Goal: Information Seeking & Learning: Learn about a topic

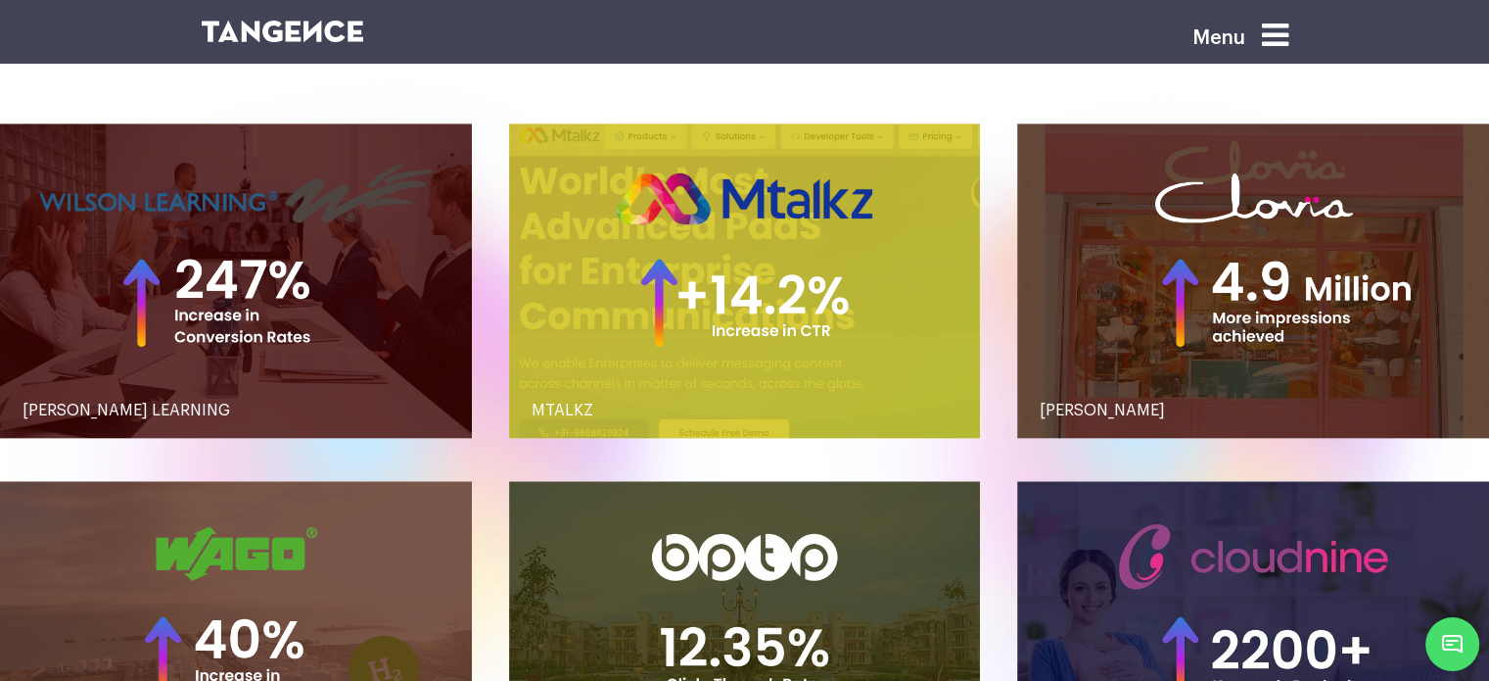
scroll to position [1888, 0]
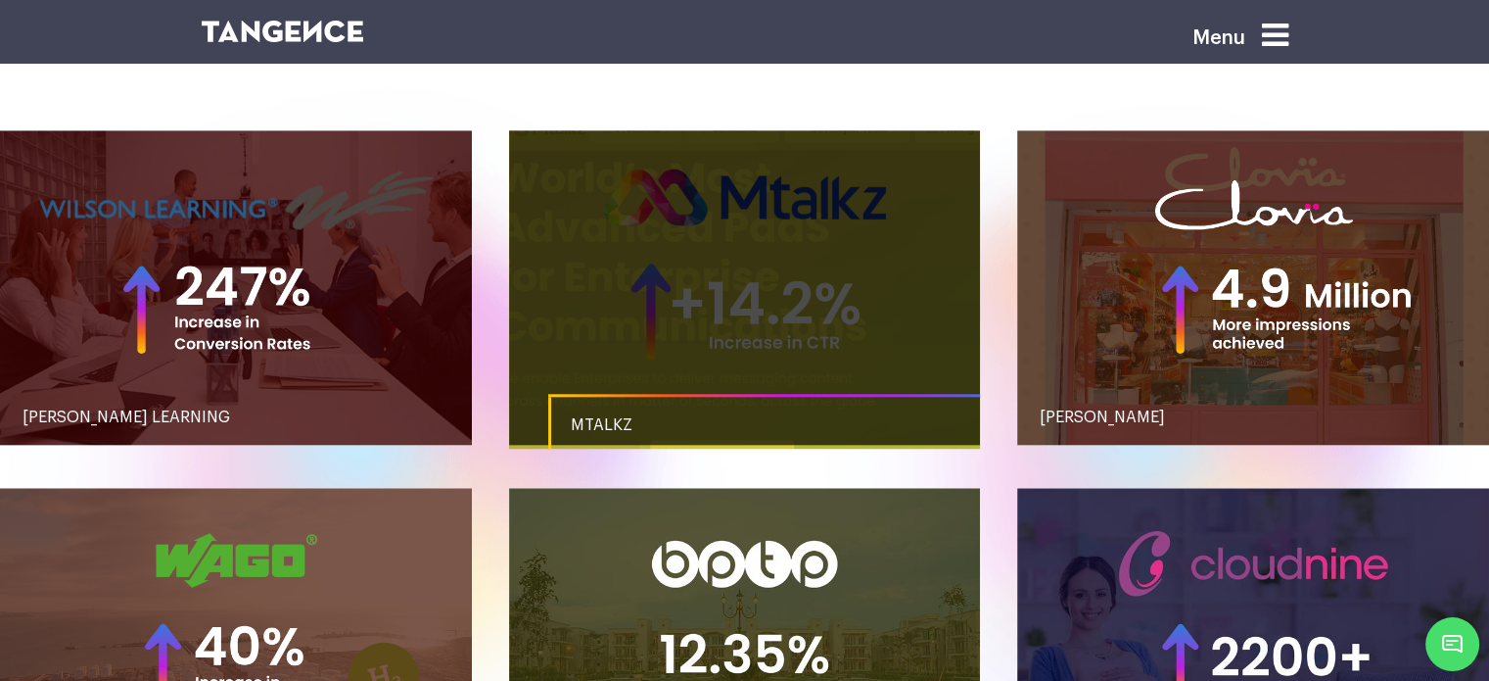
click at [717, 285] on link "button" at bounding box center [745, 287] width 472 height 314
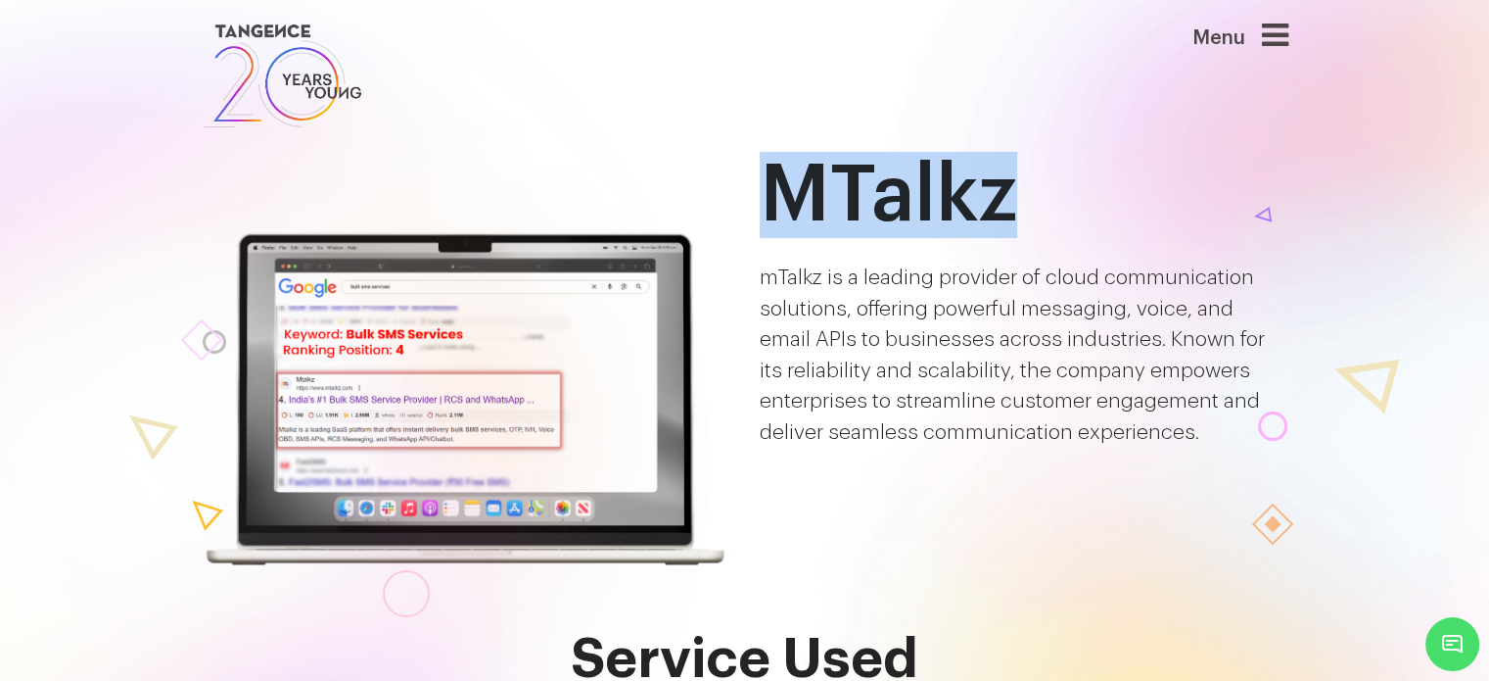
drag, startPoint x: 767, startPoint y: 203, endPoint x: 1002, endPoint y: 187, distance: 235.5
click at [1002, 187] on h1 "MTalkz" at bounding box center [1024, 195] width 529 height 86
copy h1 "MTalkz"
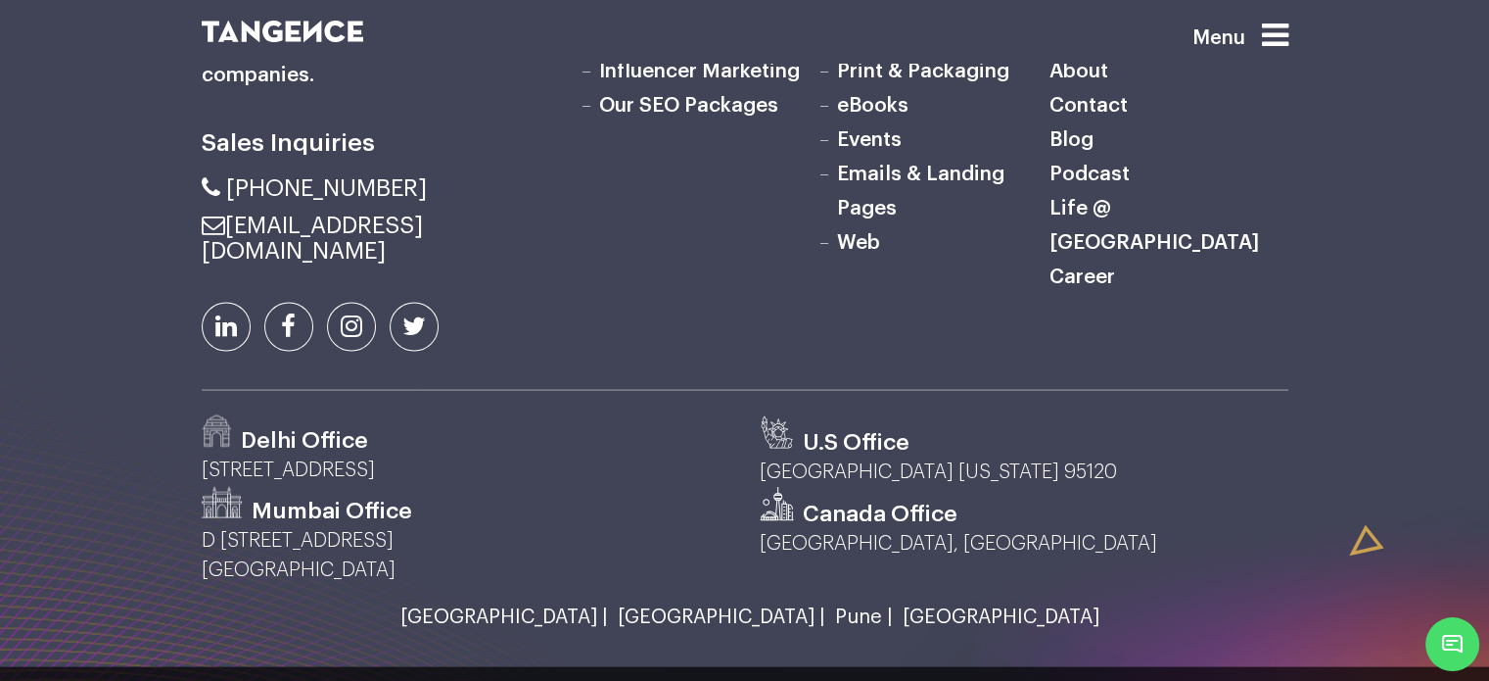
scroll to position [3595, 0]
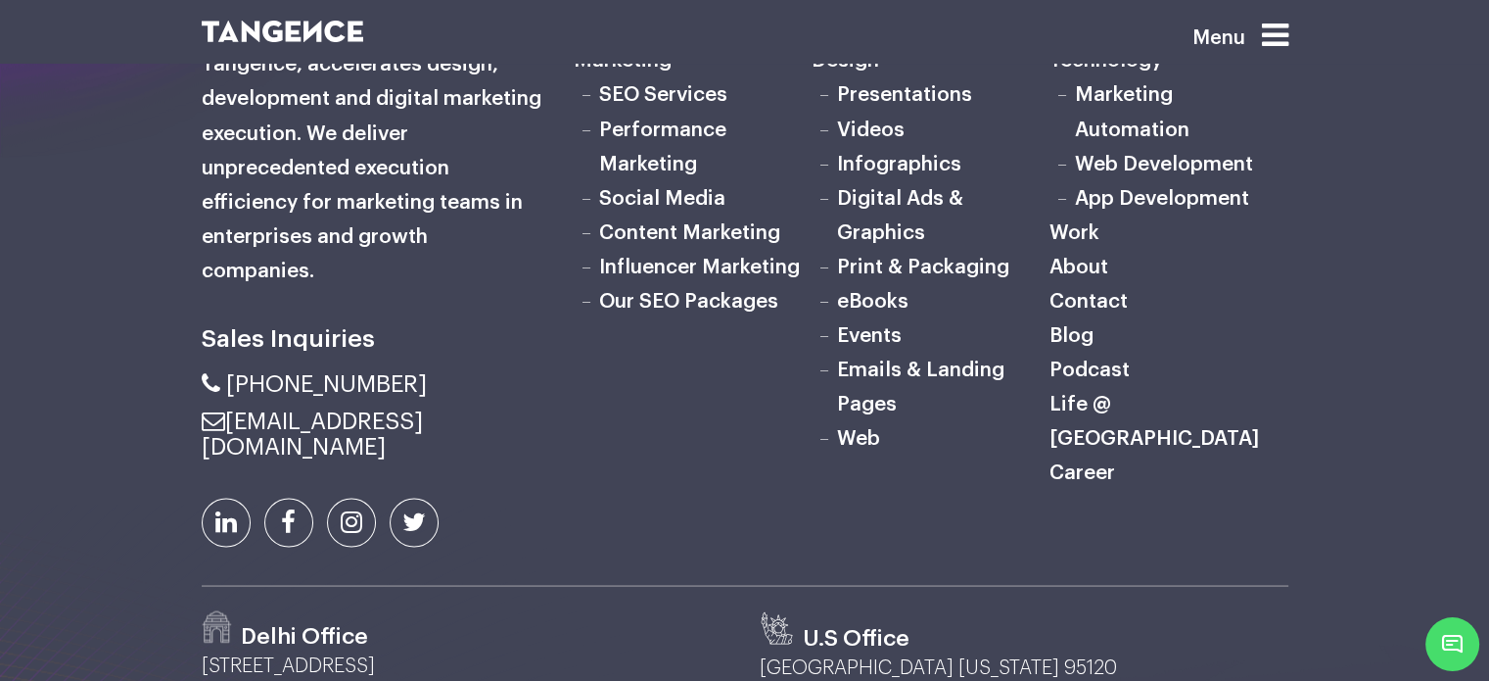
click at [670, 90] on link "SEO Services" at bounding box center [663, 94] width 128 height 21
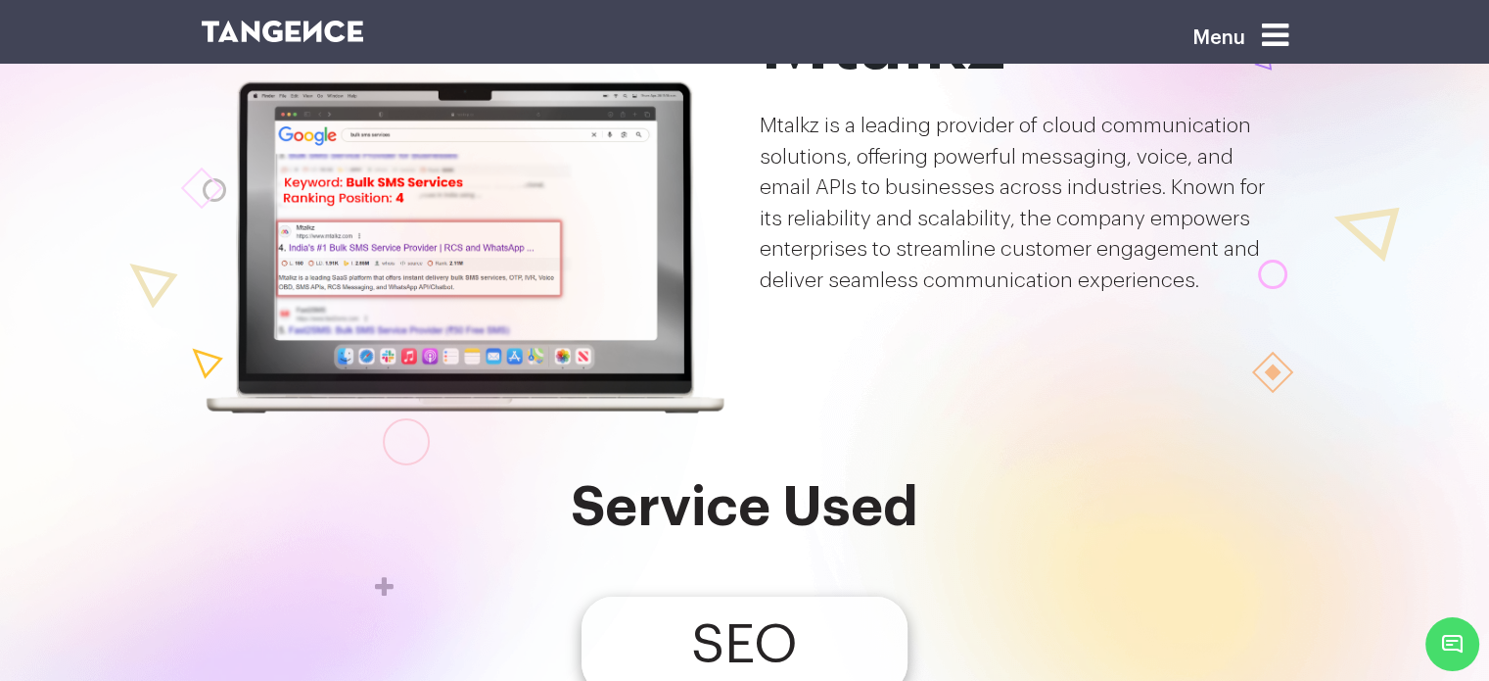
scroll to position [183, 0]
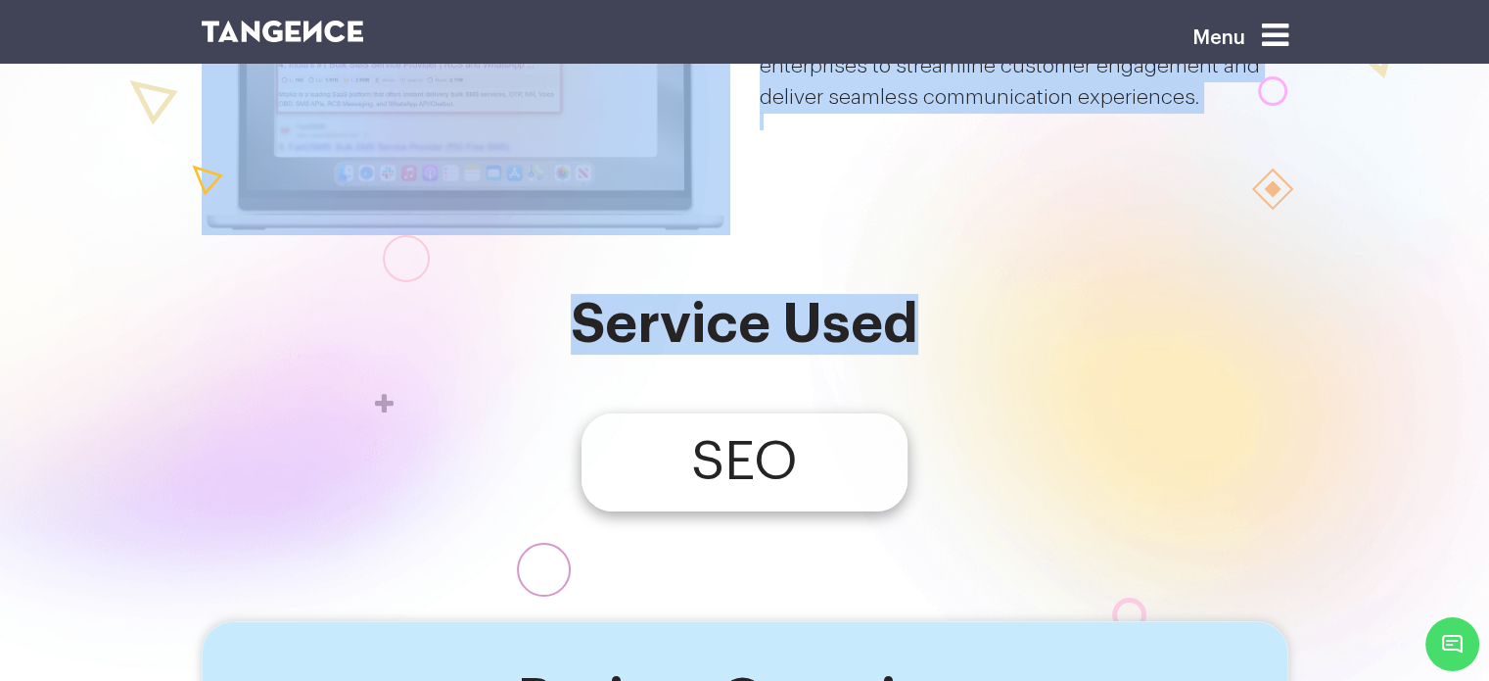
drag, startPoint x: 583, startPoint y: 320, endPoint x: 926, endPoint y: 311, distance: 343.8
click at [926, 311] on h2 "Service Used" at bounding box center [745, 324] width 1087 height 61
drag, startPoint x: 926, startPoint y: 311, endPoint x: 611, endPoint y: 317, distance: 315.4
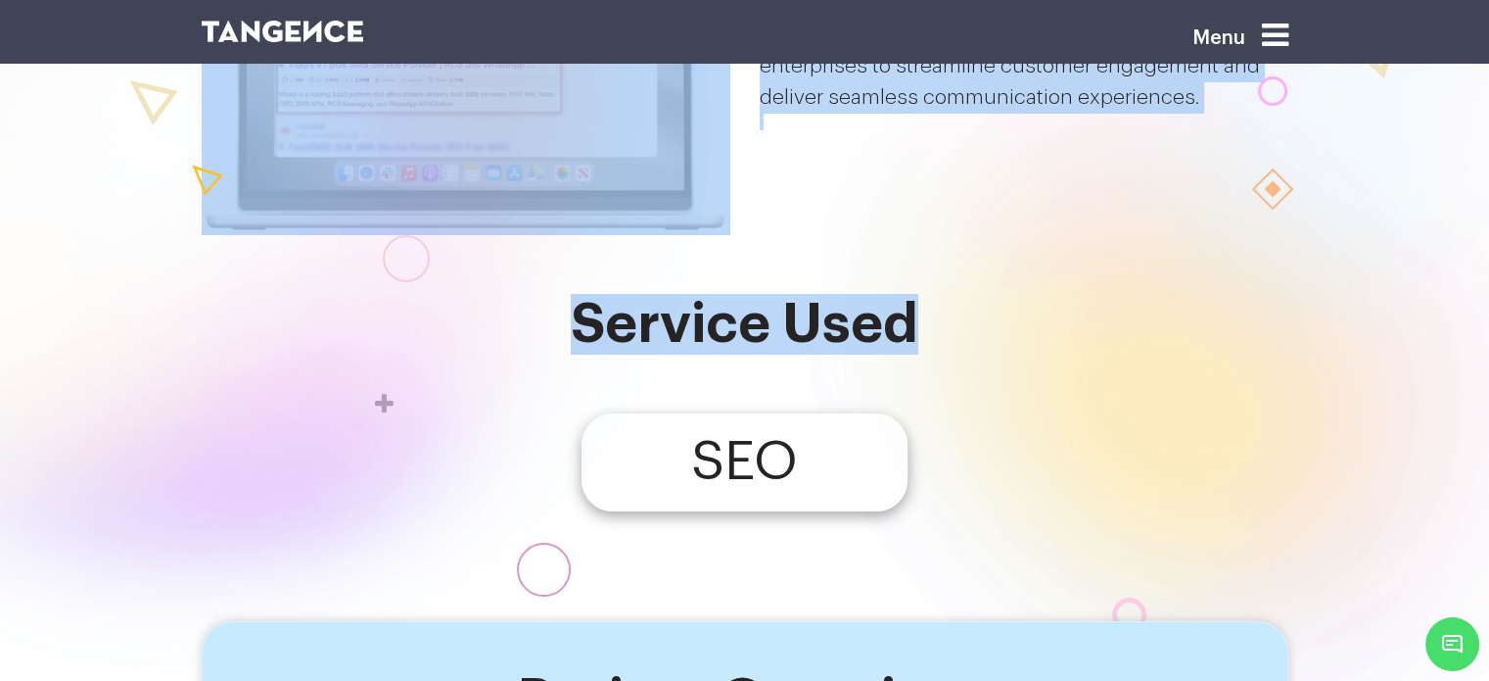
click at [611, 317] on div at bounding box center [186, 224] width 1081 height 1284
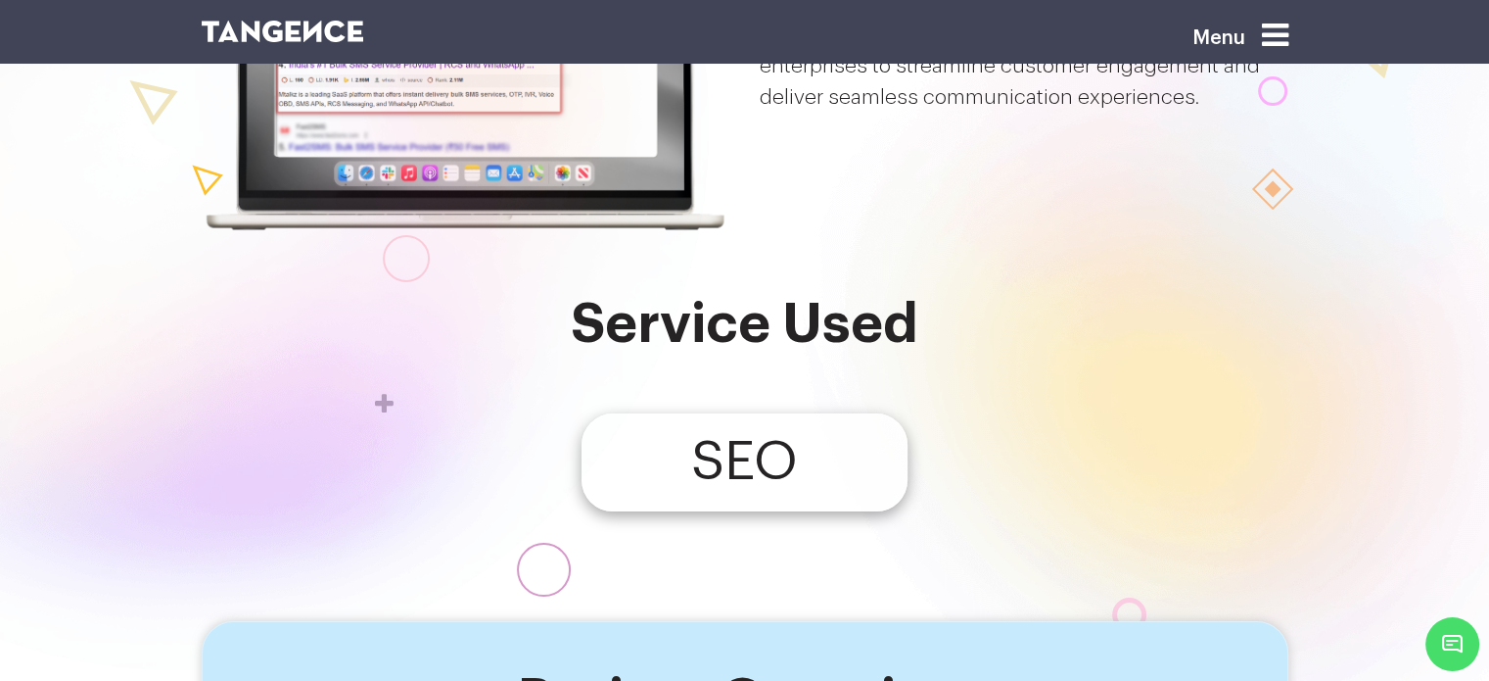
click at [611, 317] on div at bounding box center [186, 224] width 1081 height 1284
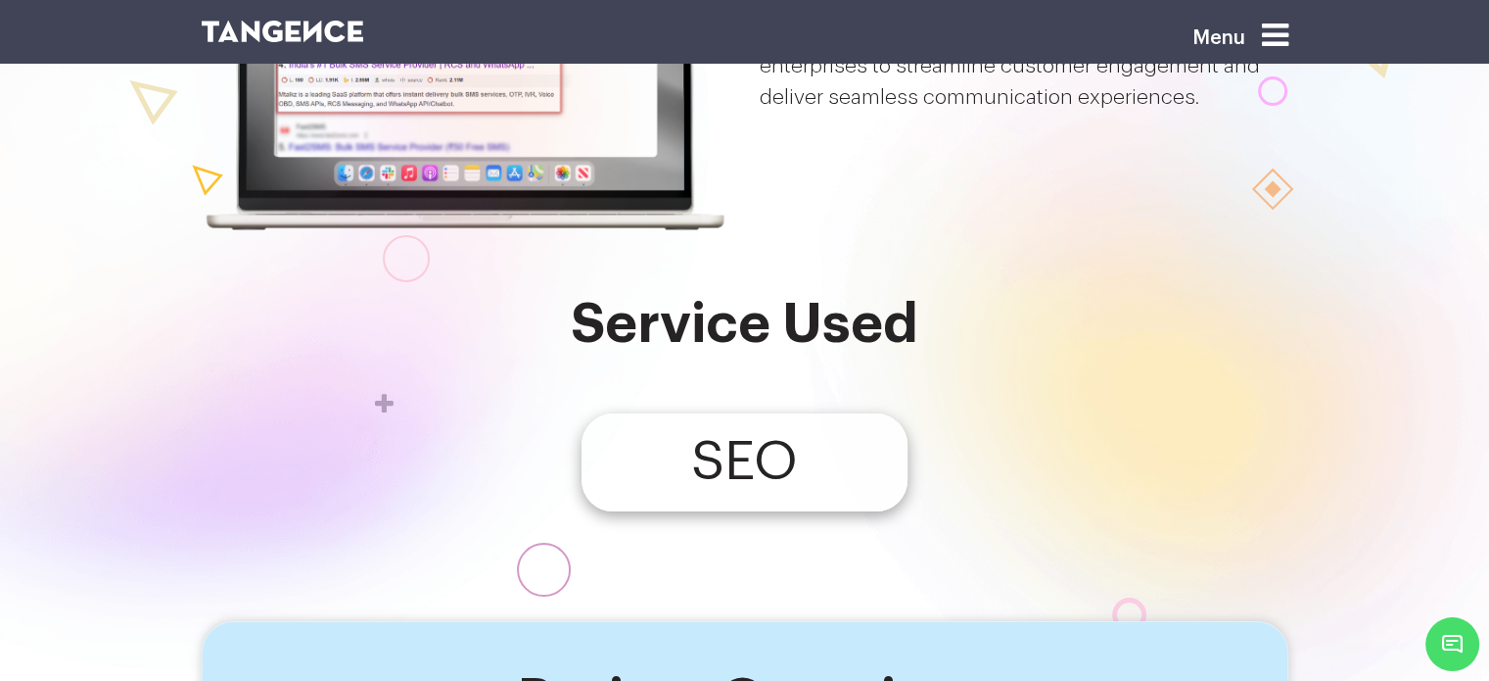
click at [611, 317] on div at bounding box center [186, 224] width 1081 height 1284
drag, startPoint x: 851, startPoint y: 336, endPoint x: 827, endPoint y: 319, distance: 29.6
click at [827, 319] on h2 "Service Used" at bounding box center [745, 324] width 1087 height 61
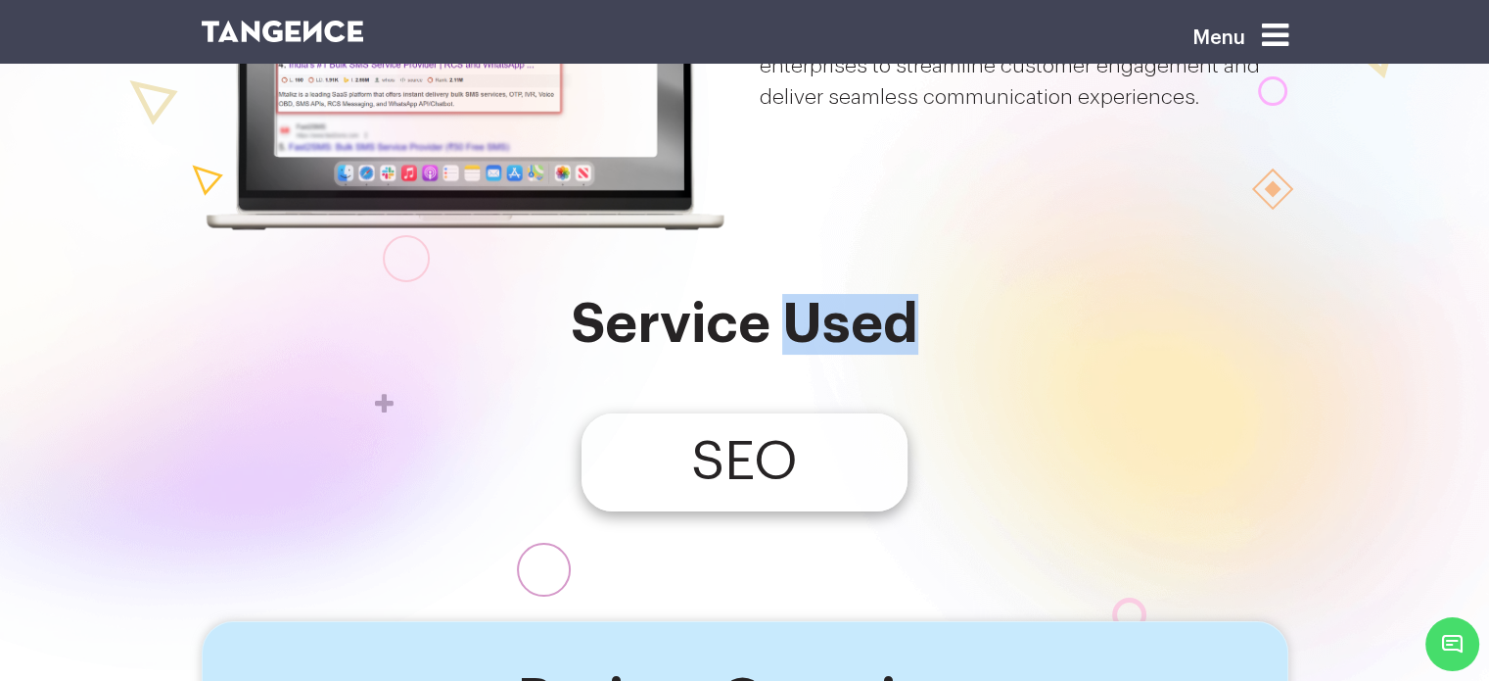
drag, startPoint x: 799, startPoint y: 319, endPoint x: 928, endPoint y: 320, distance: 129.3
click at [928, 320] on h2 "Service Used" at bounding box center [745, 324] width 1087 height 61
copy h2 "Used"
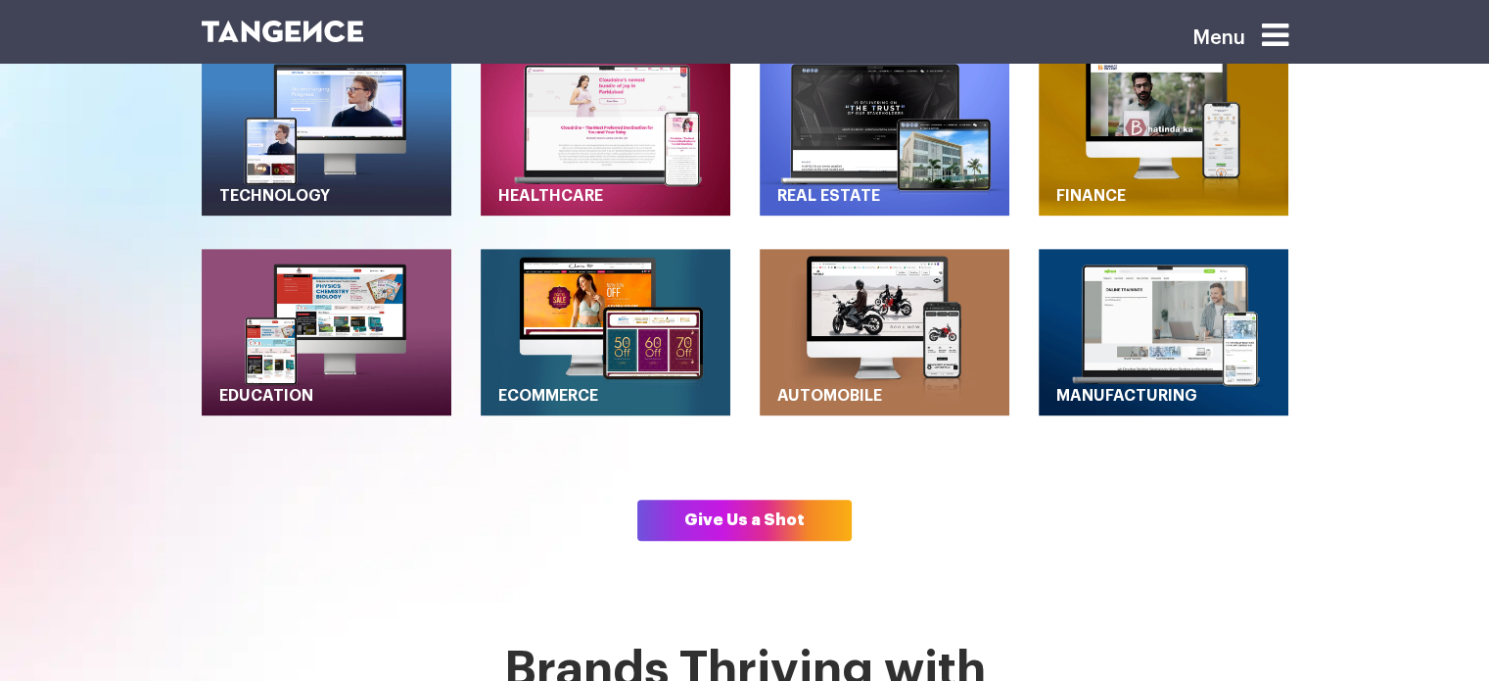
scroll to position [964, 0]
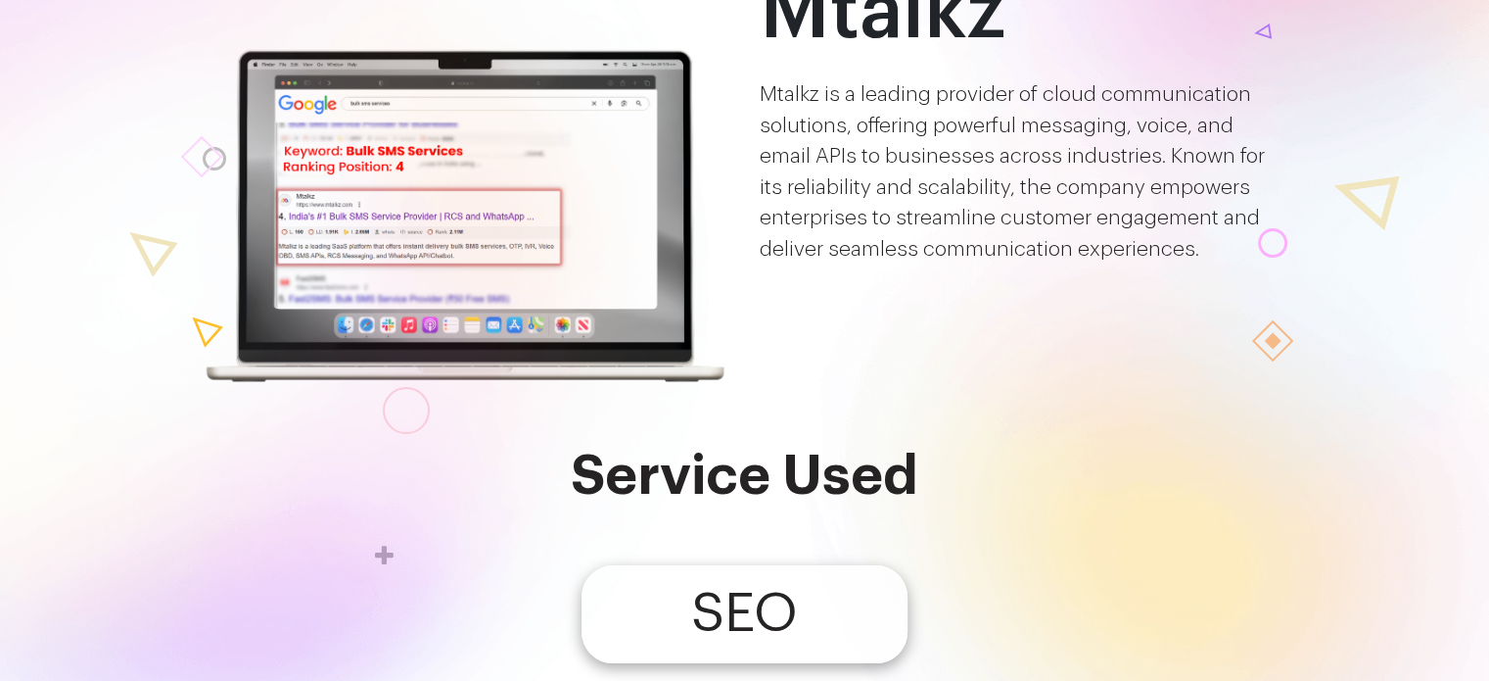
scroll to position [243, 0]
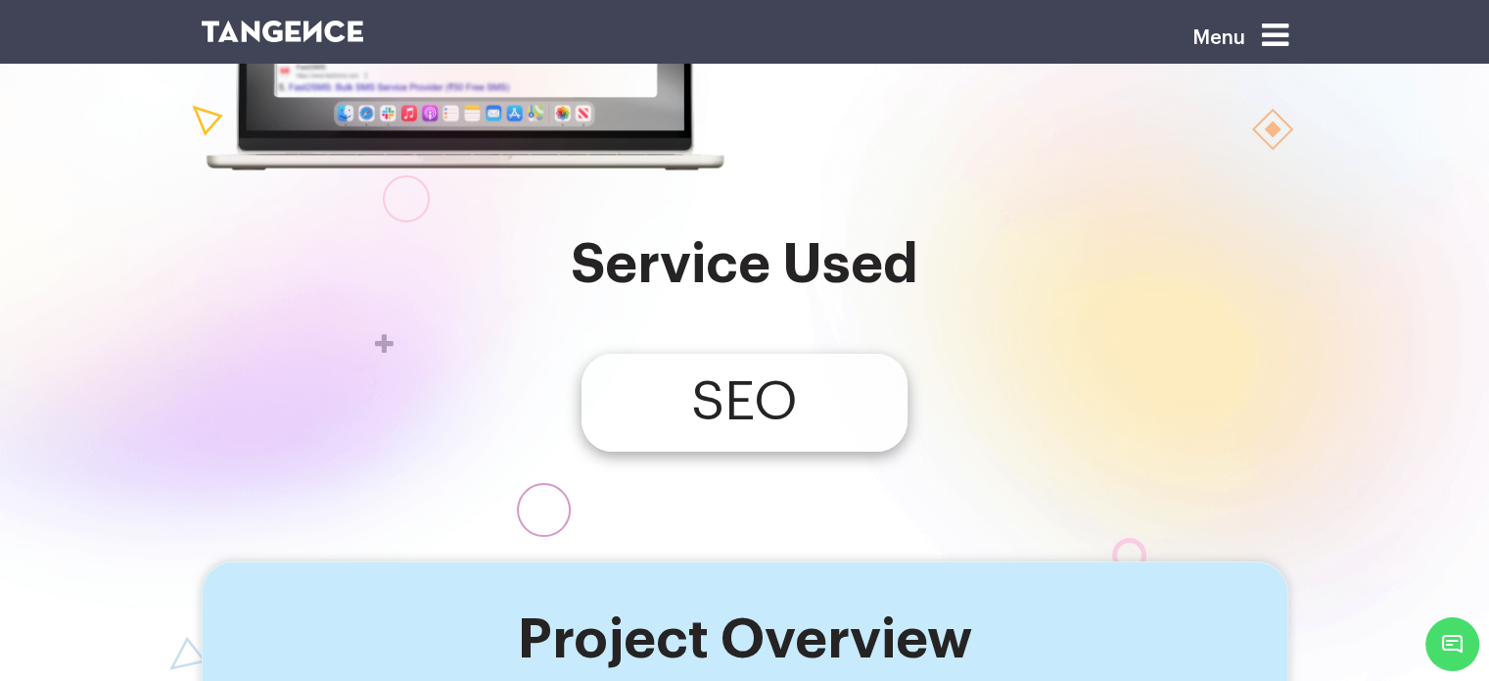
click at [744, 414] on h4 "SEO" at bounding box center [744, 402] width 107 height 25
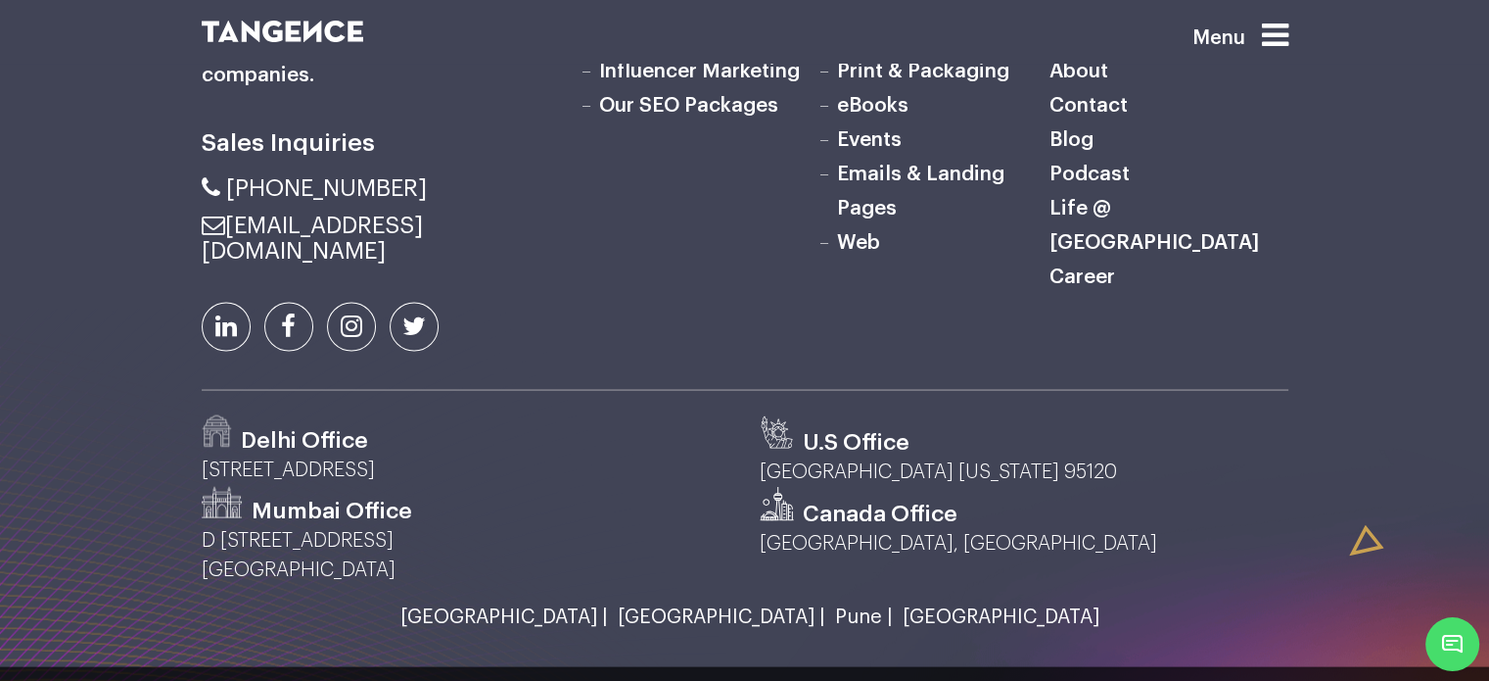
scroll to position [3484, 0]
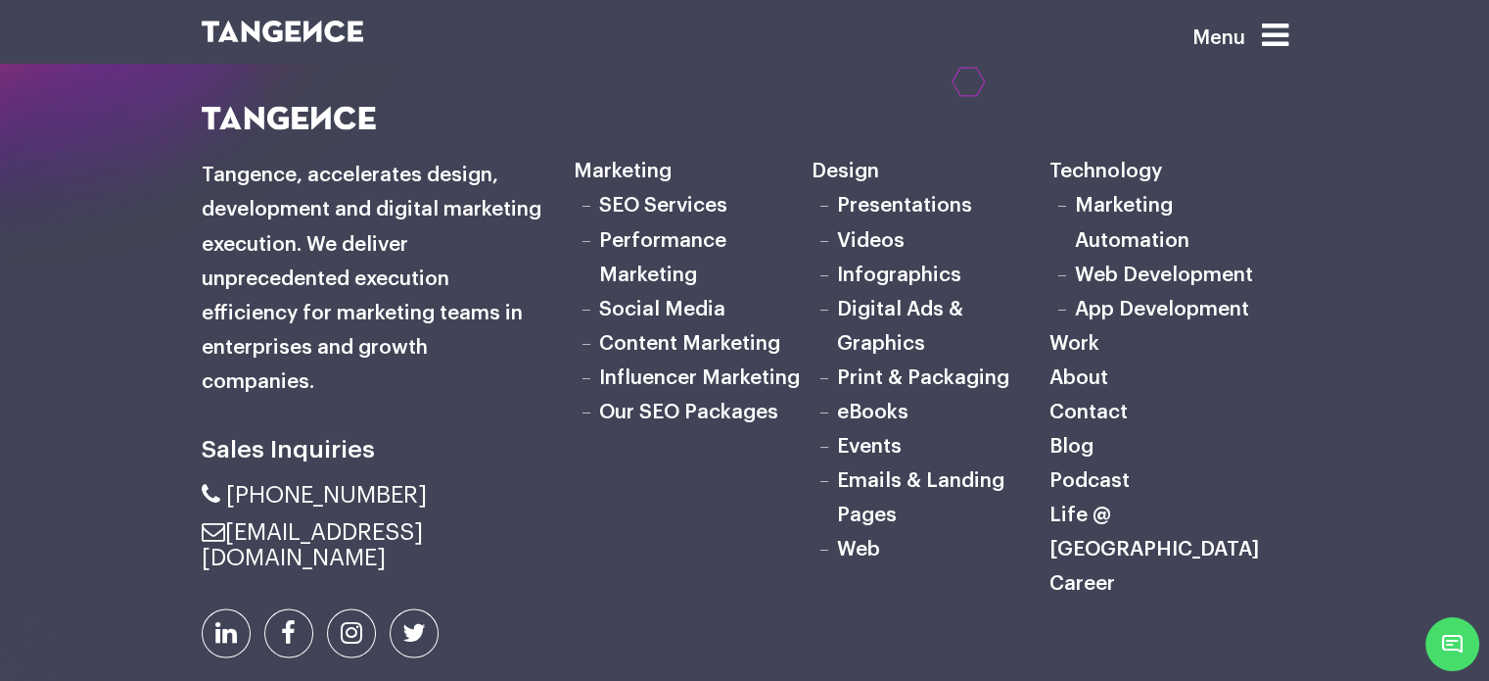
click at [652, 205] on link "SEO Services" at bounding box center [663, 205] width 128 height 21
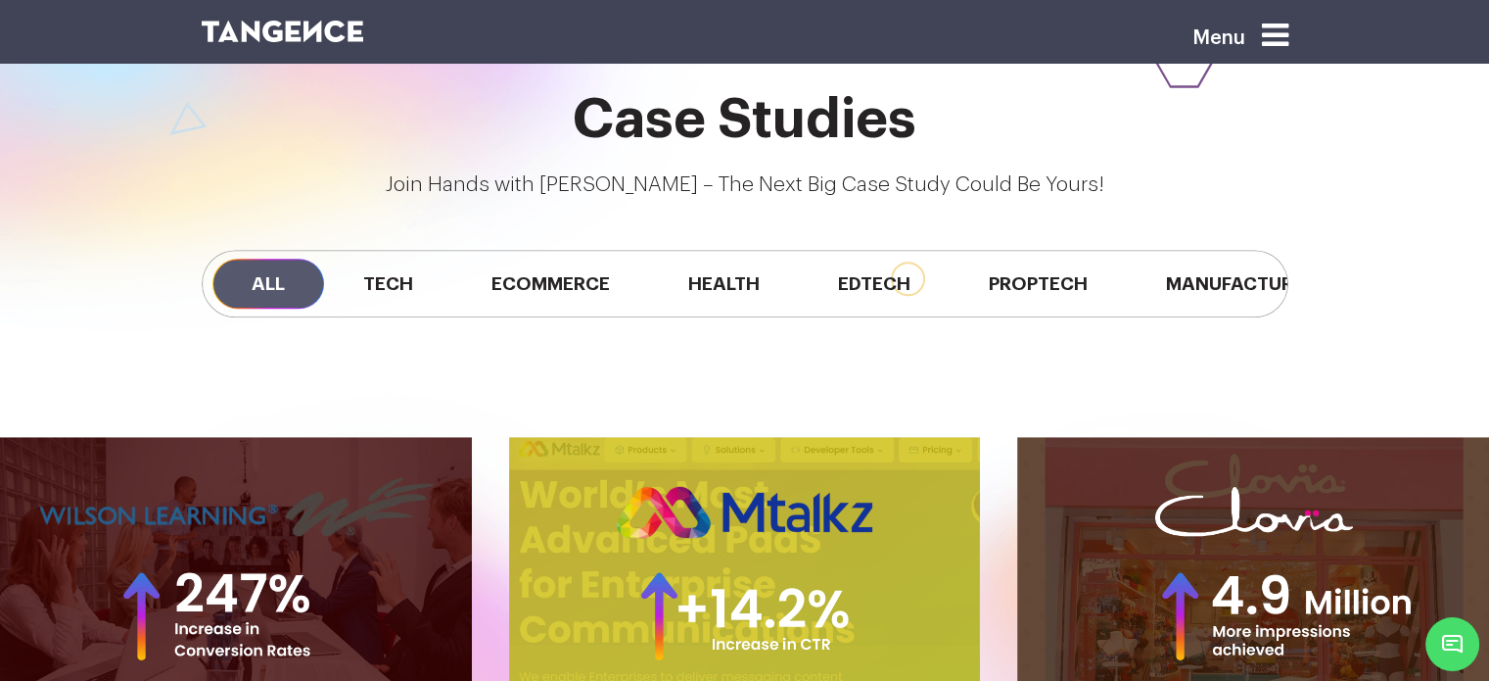
scroll to position [1723, 0]
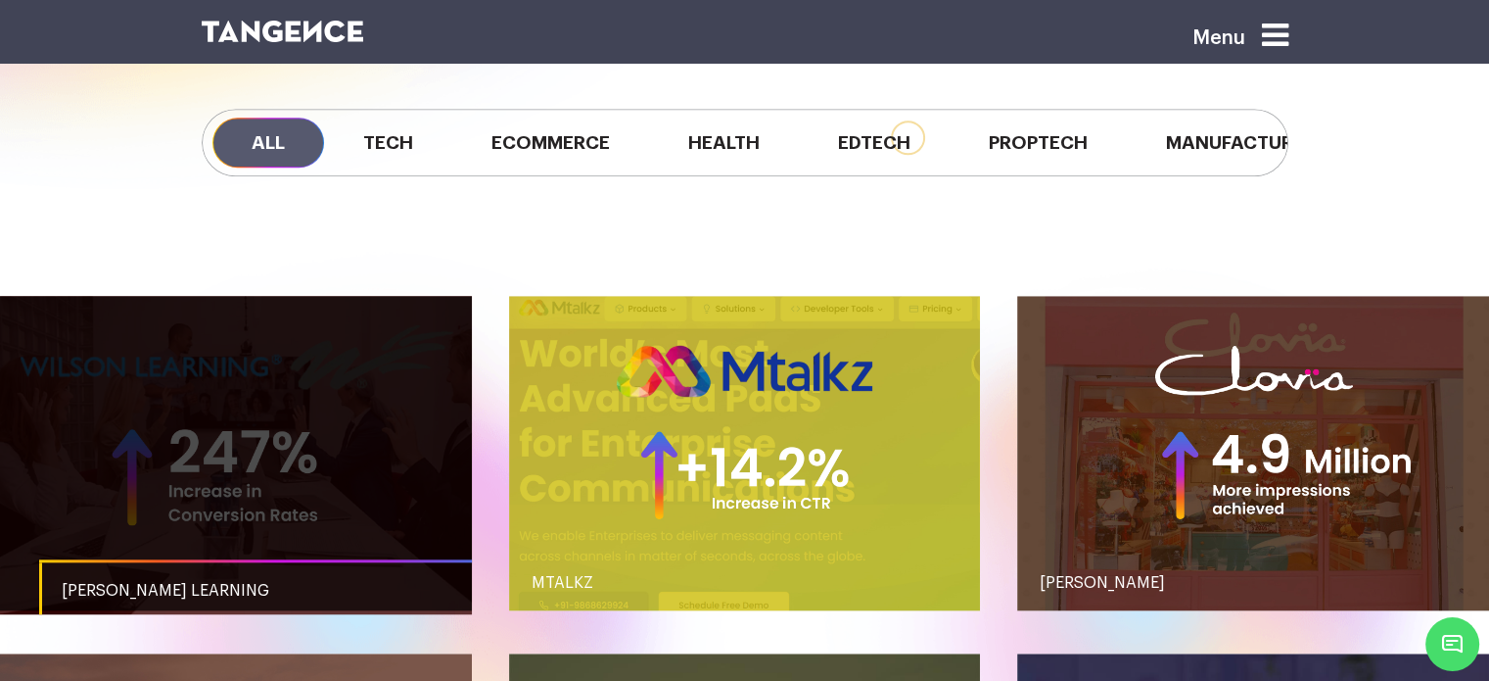
click at [259, 489] on link "button" at bounding box center [236, 453] width 472 height 314
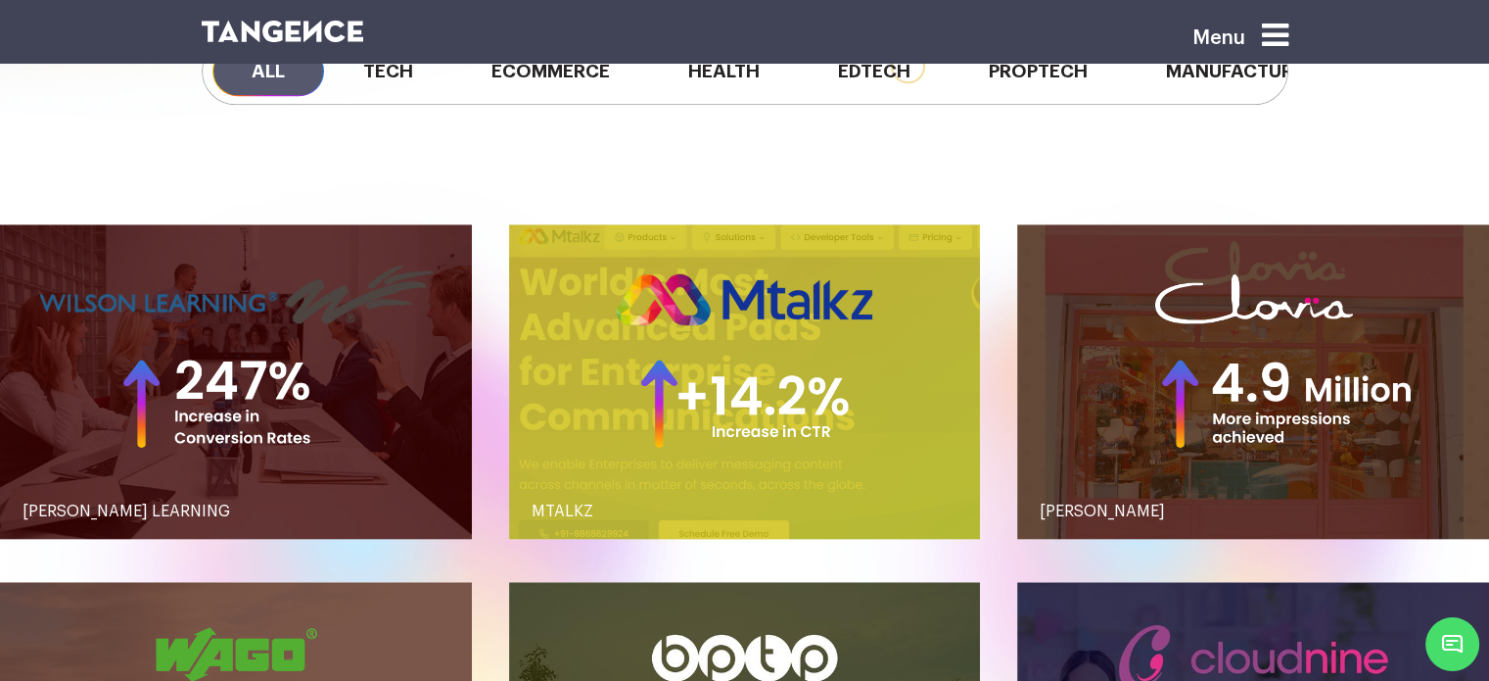
scroll to position [1792, 0]
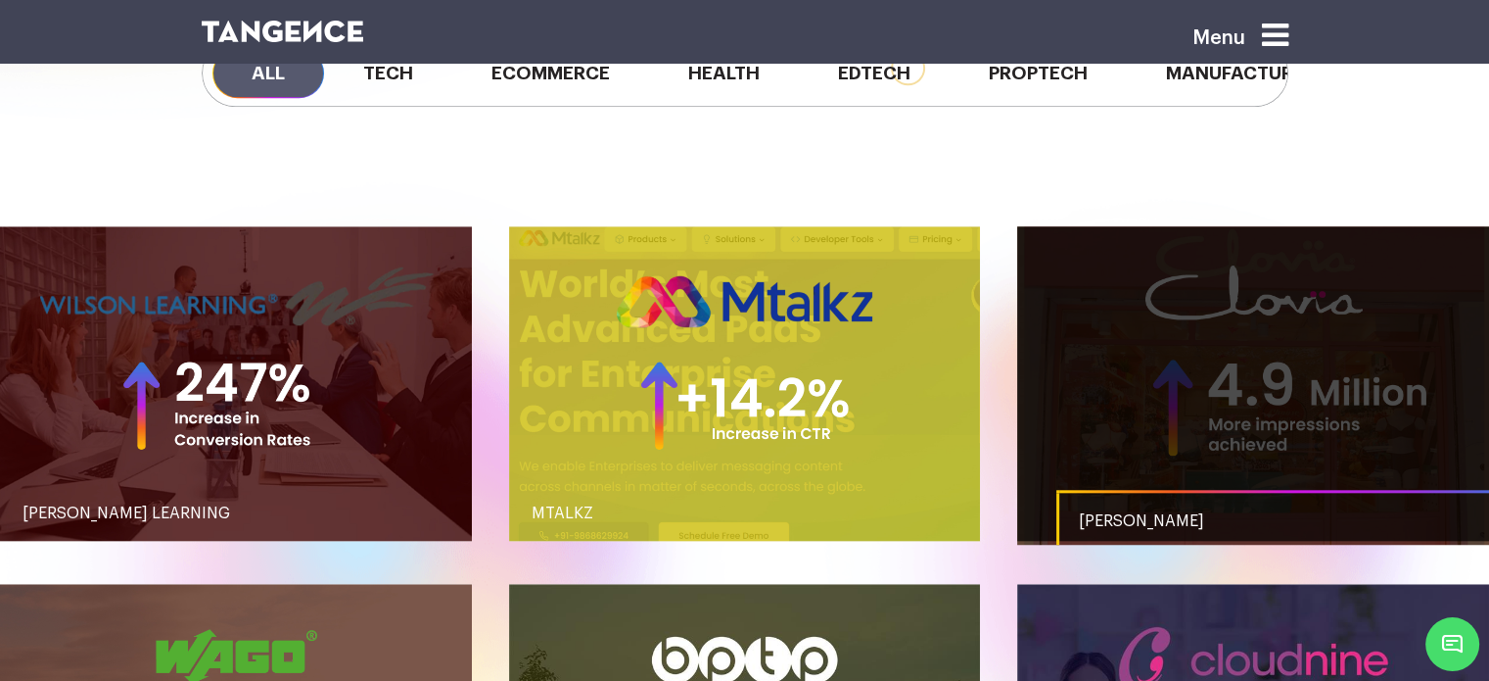
click at [1167, 371] on link "button" at bounding box center [1253, 383] width 472 height 314
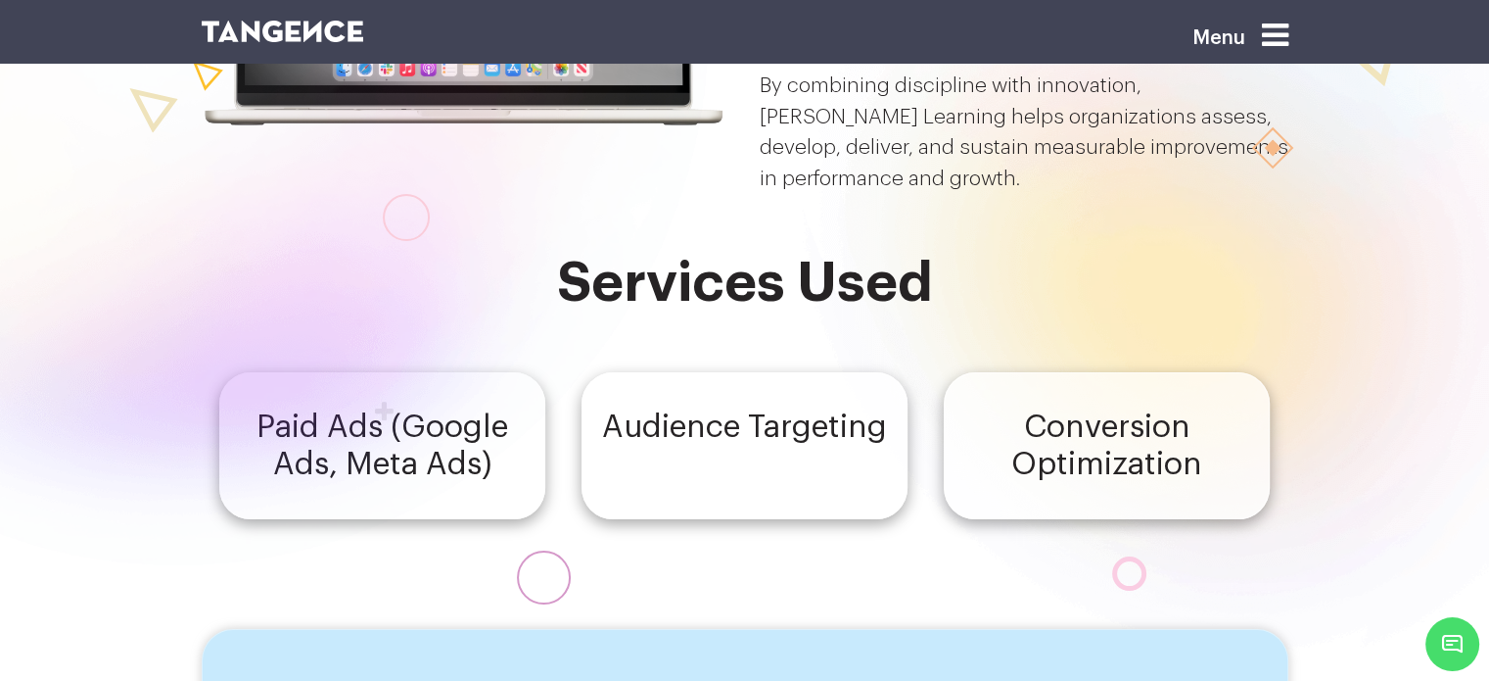
scroll to position [319, 0]
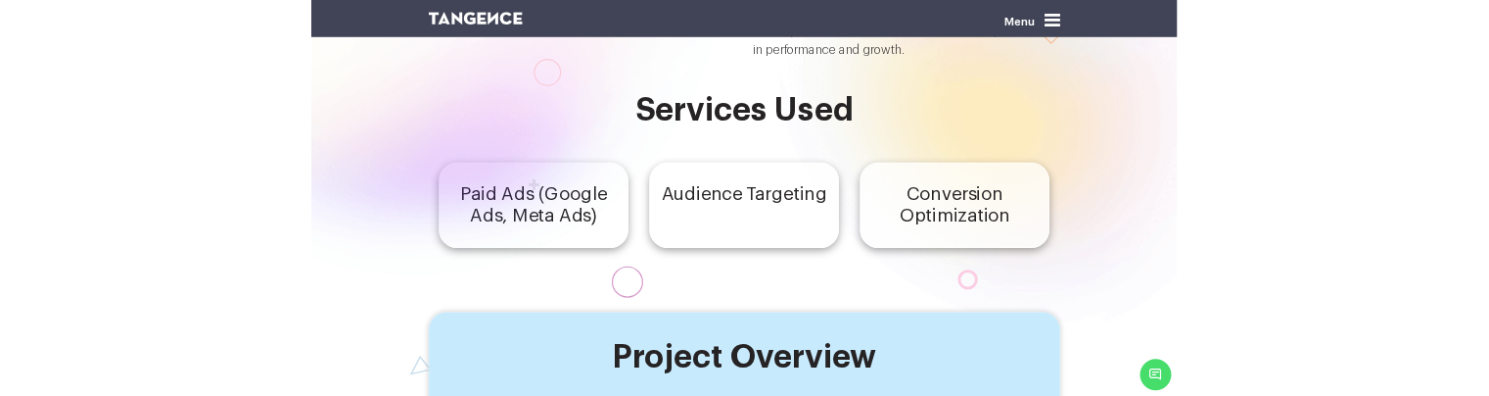
scroll to position [319, 0]
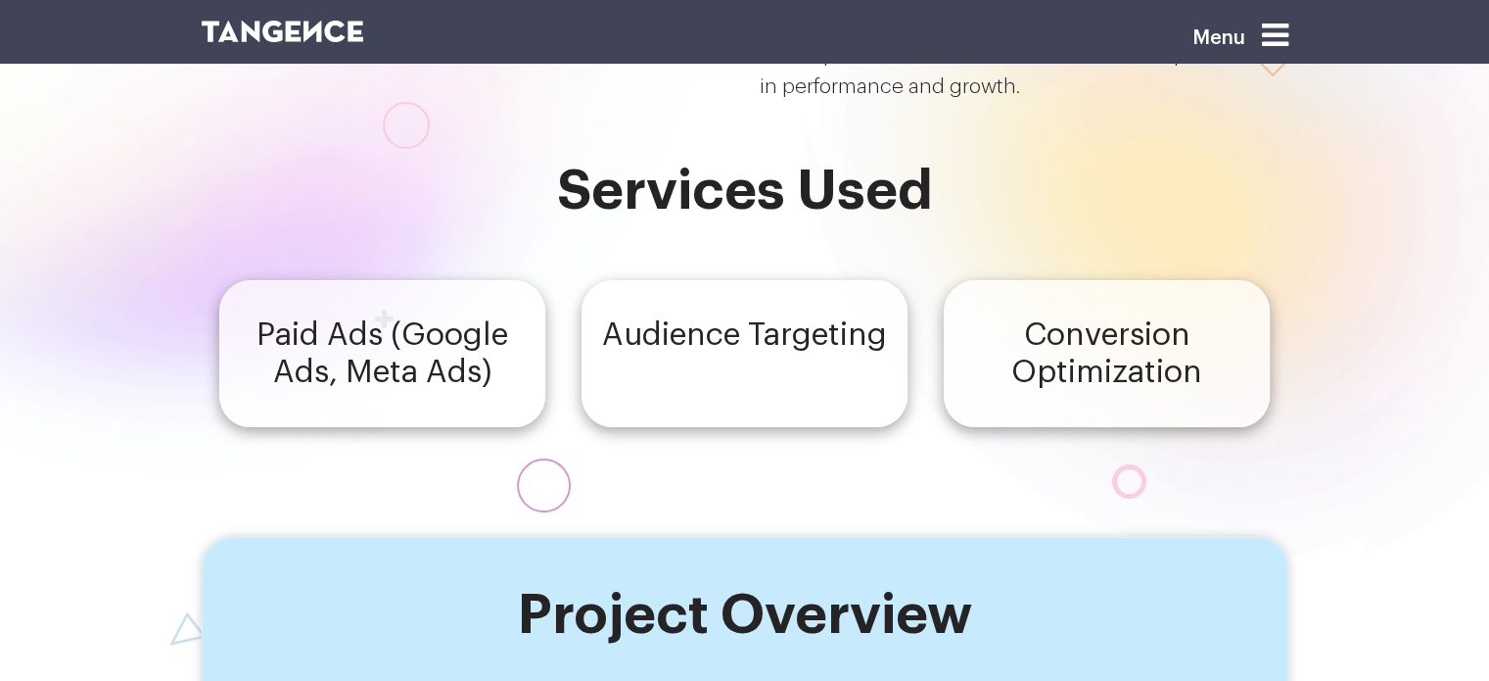
scroll to position [319, 0]
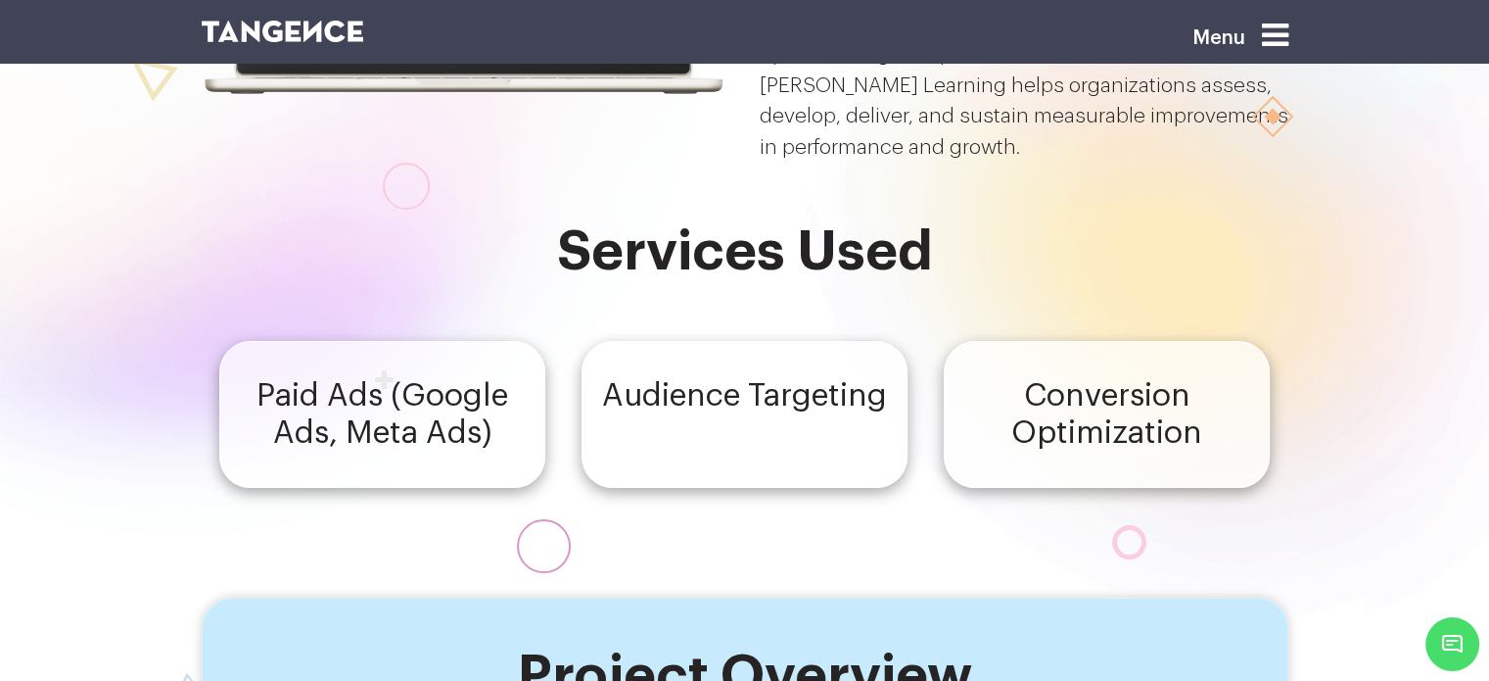
click at [388, 377] on h4 "Paid Ads (Google Ads, Meta Ads)" at bounding box center [382, 414] width 293 height 74
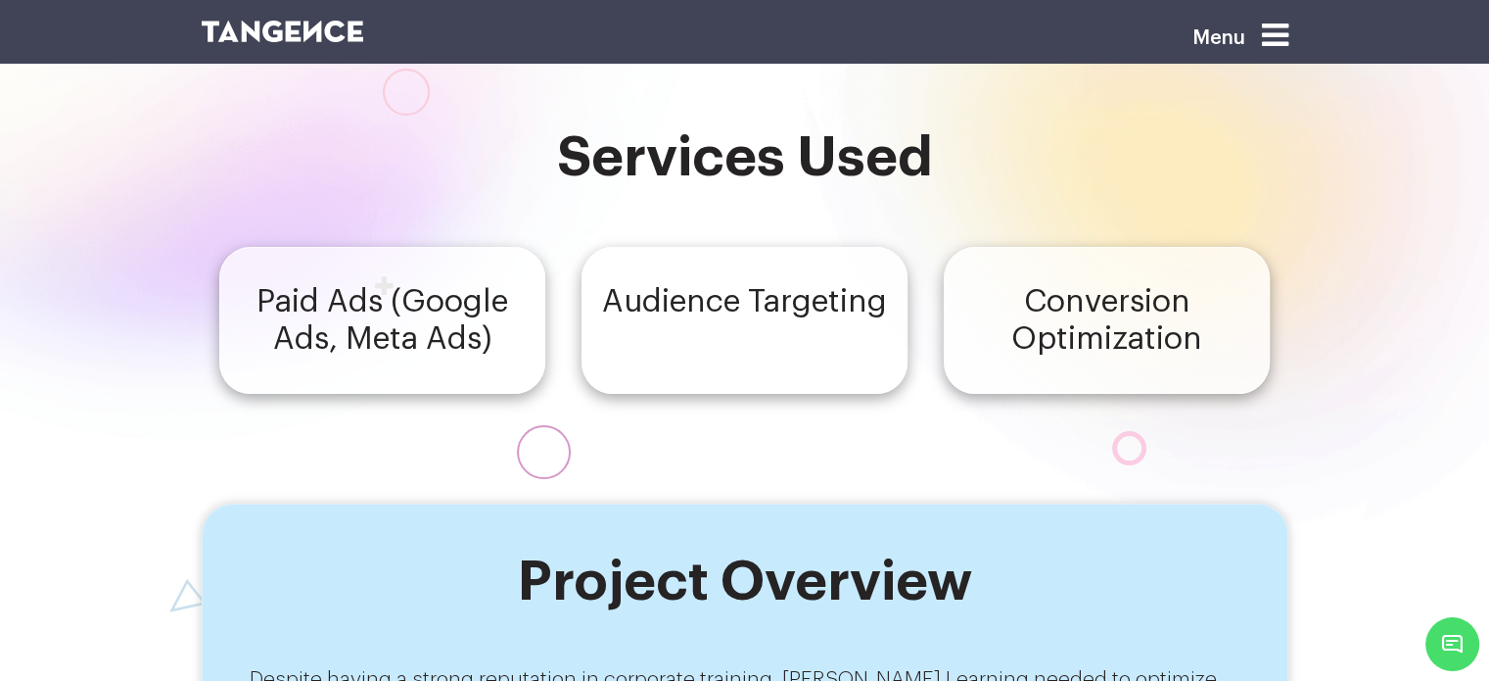
scroll to position [411, 0]
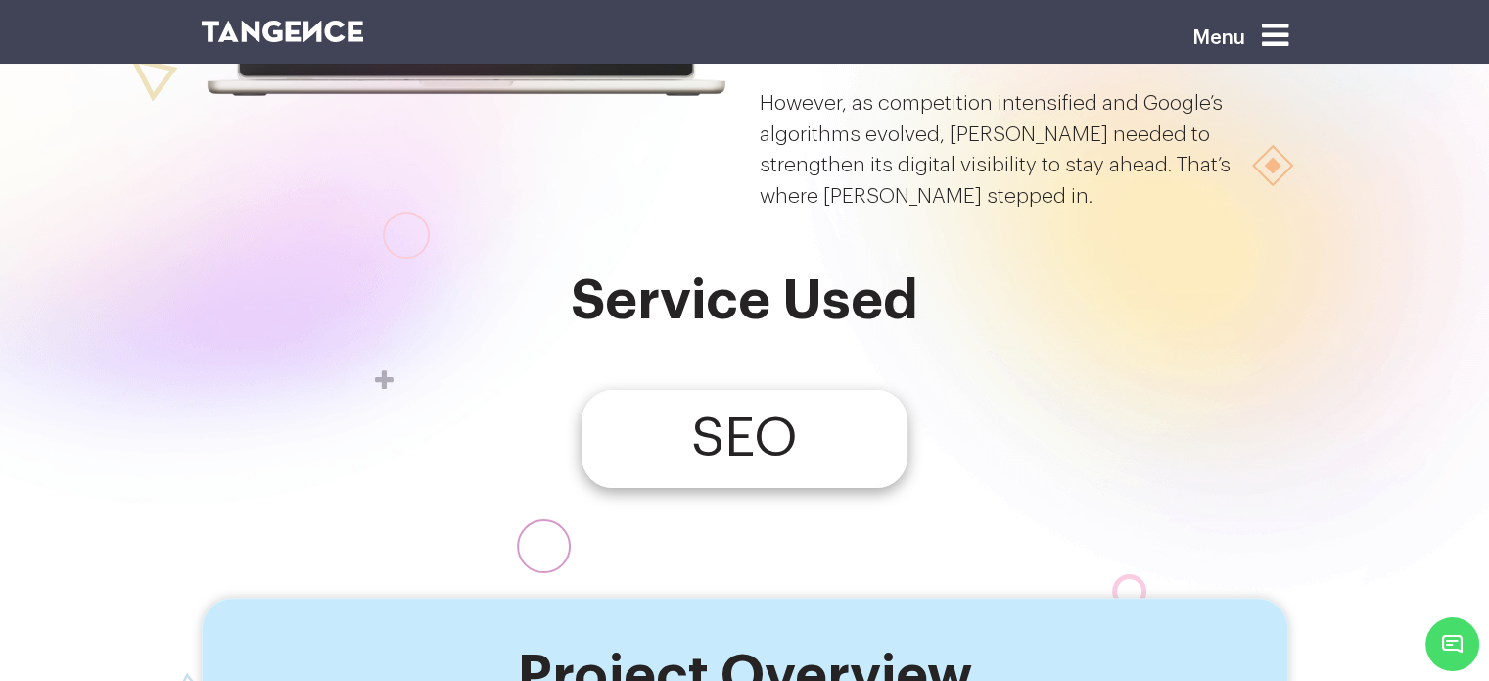
scroll to position [347, 0]
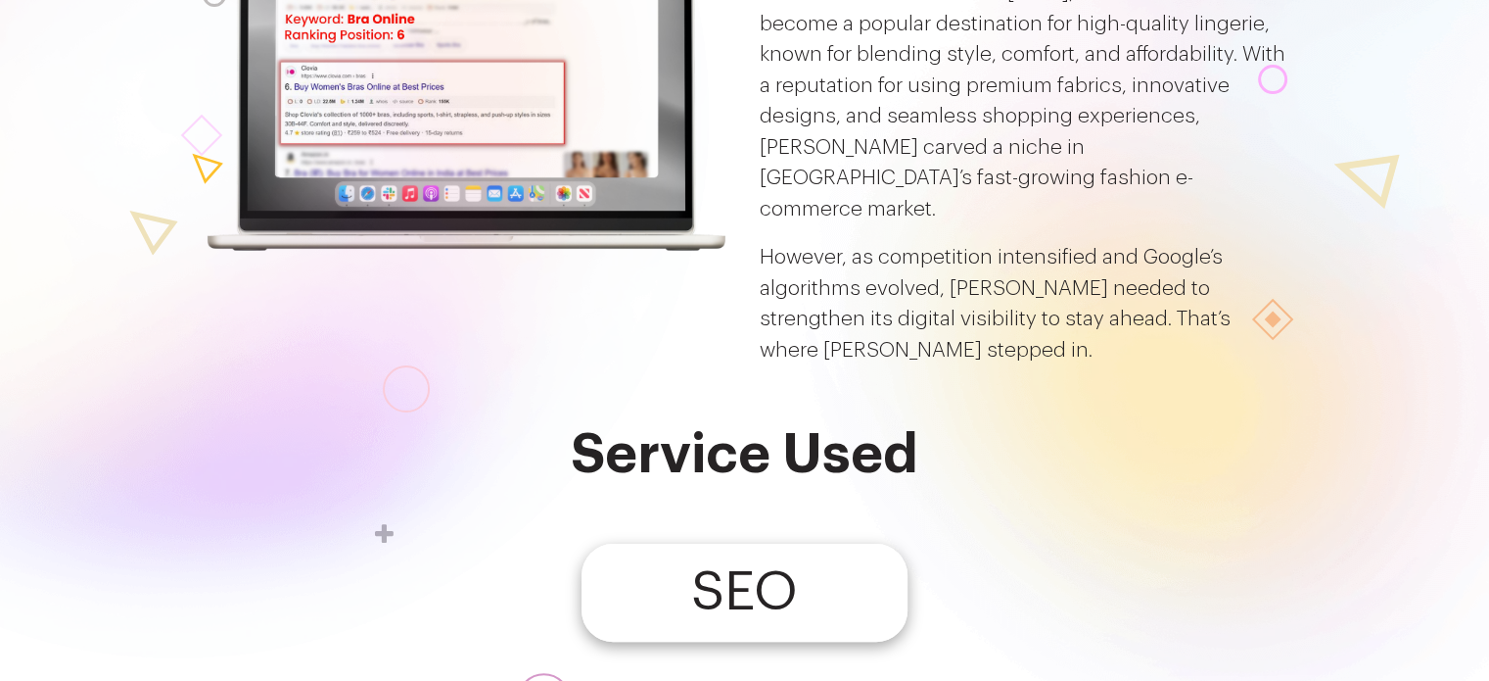
scroll to position [407, 0]
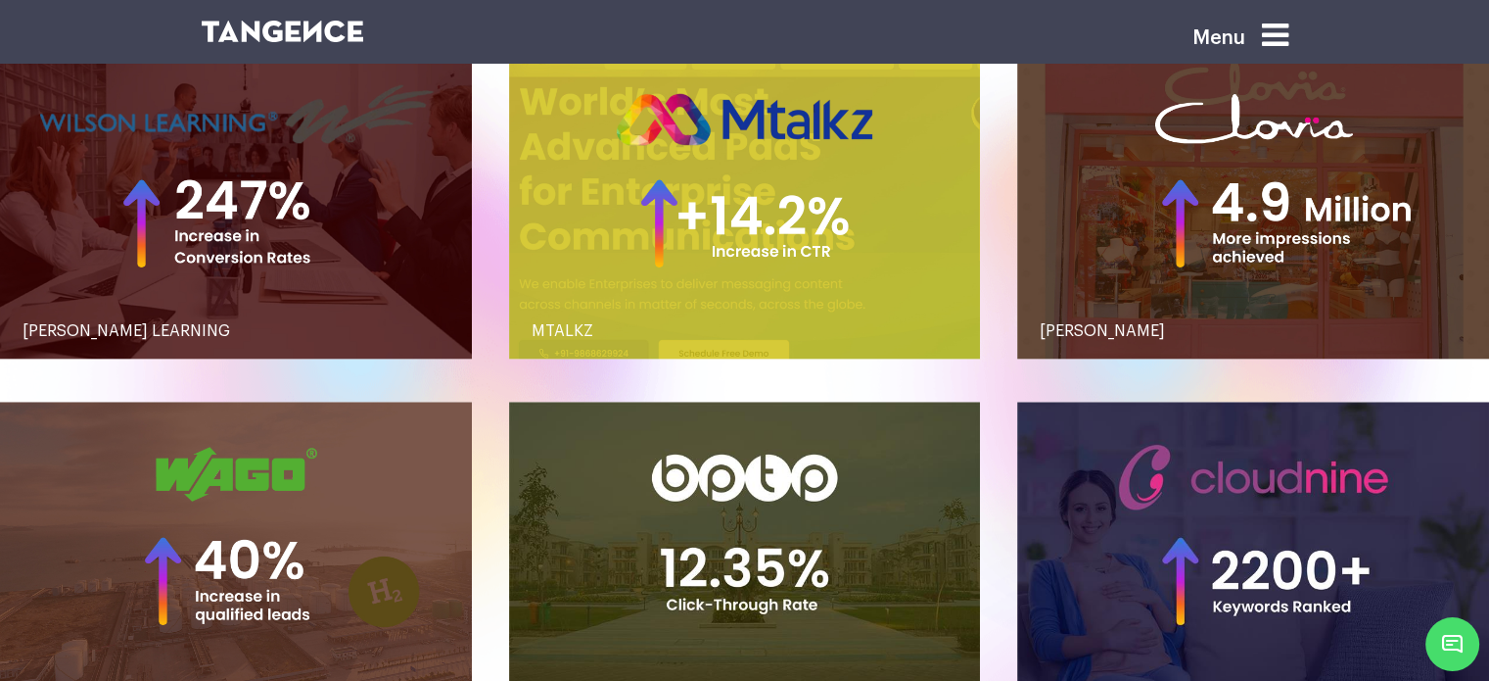
scroll to position [2161, 0]
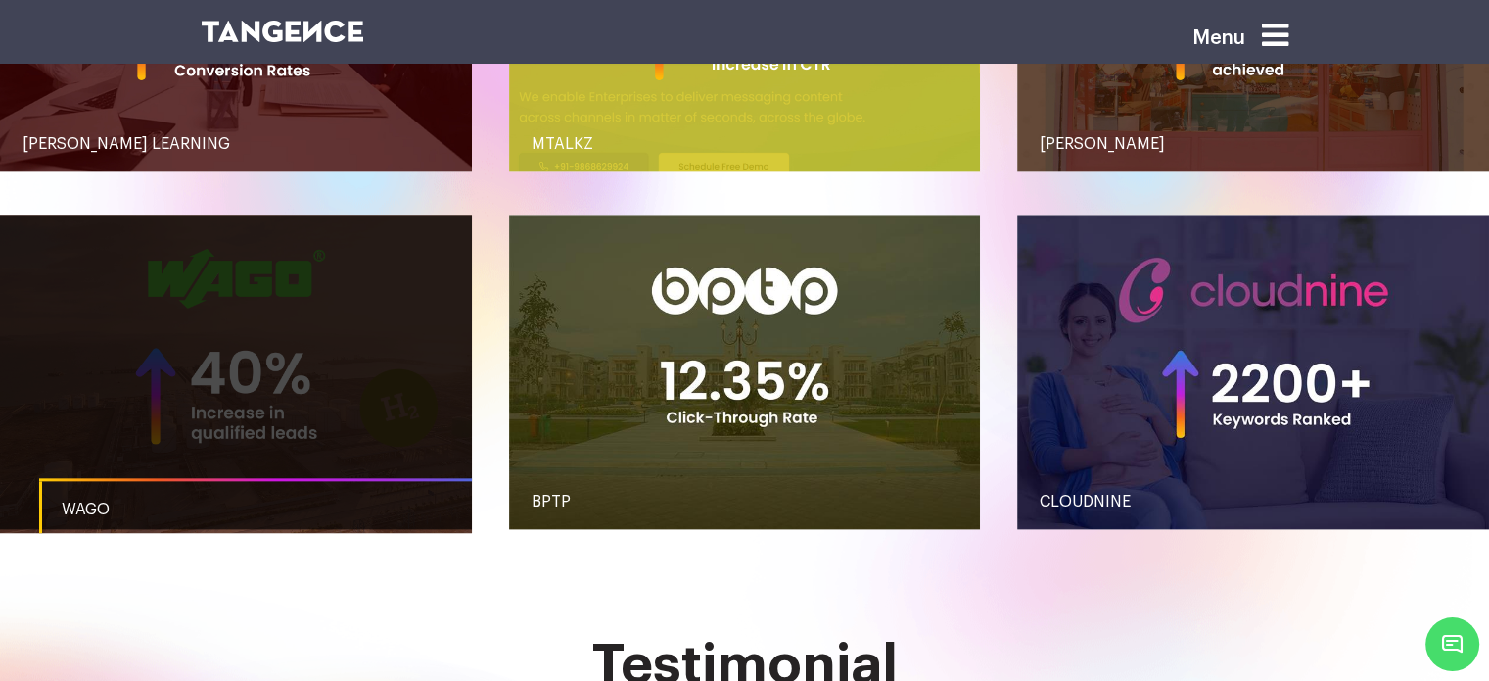
click at [255, 374] on link "button" at bounding box center [236, 371] width 472 height 314
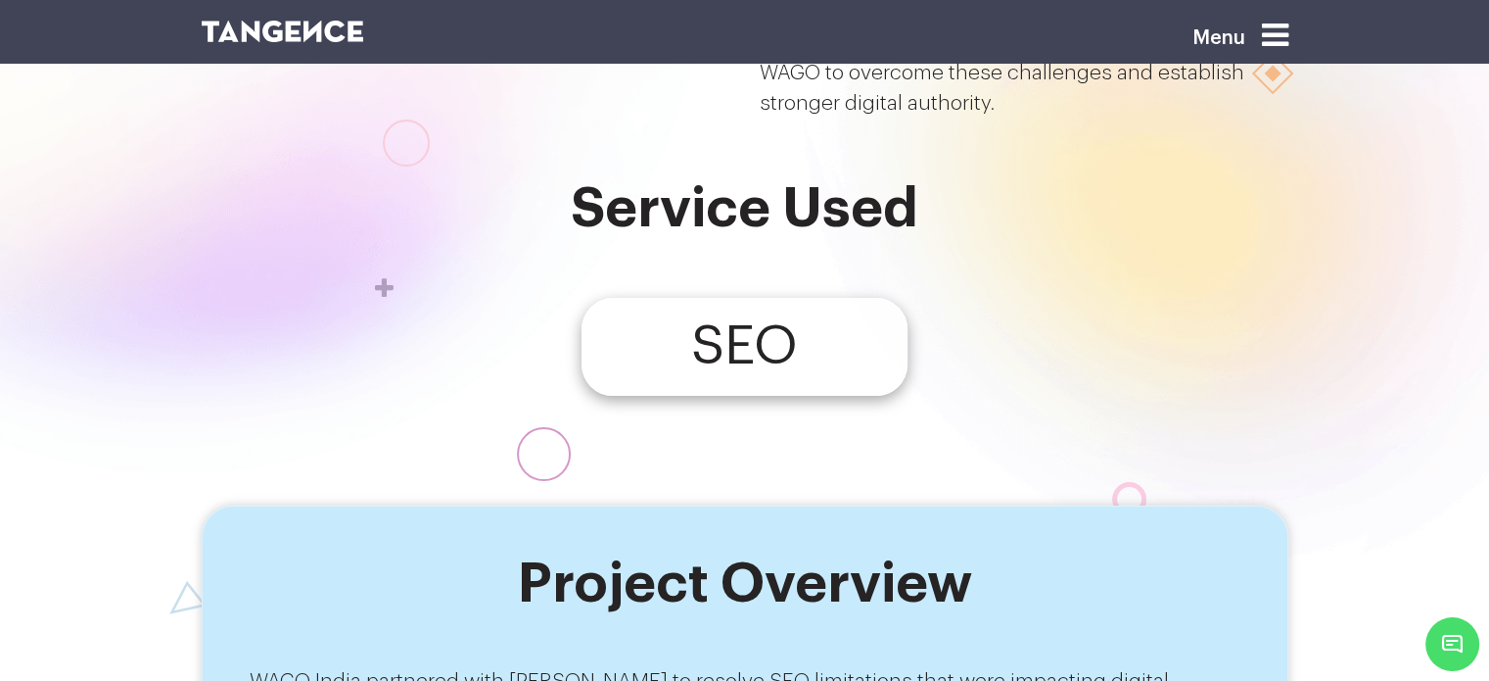
scroll to position [379, 0]
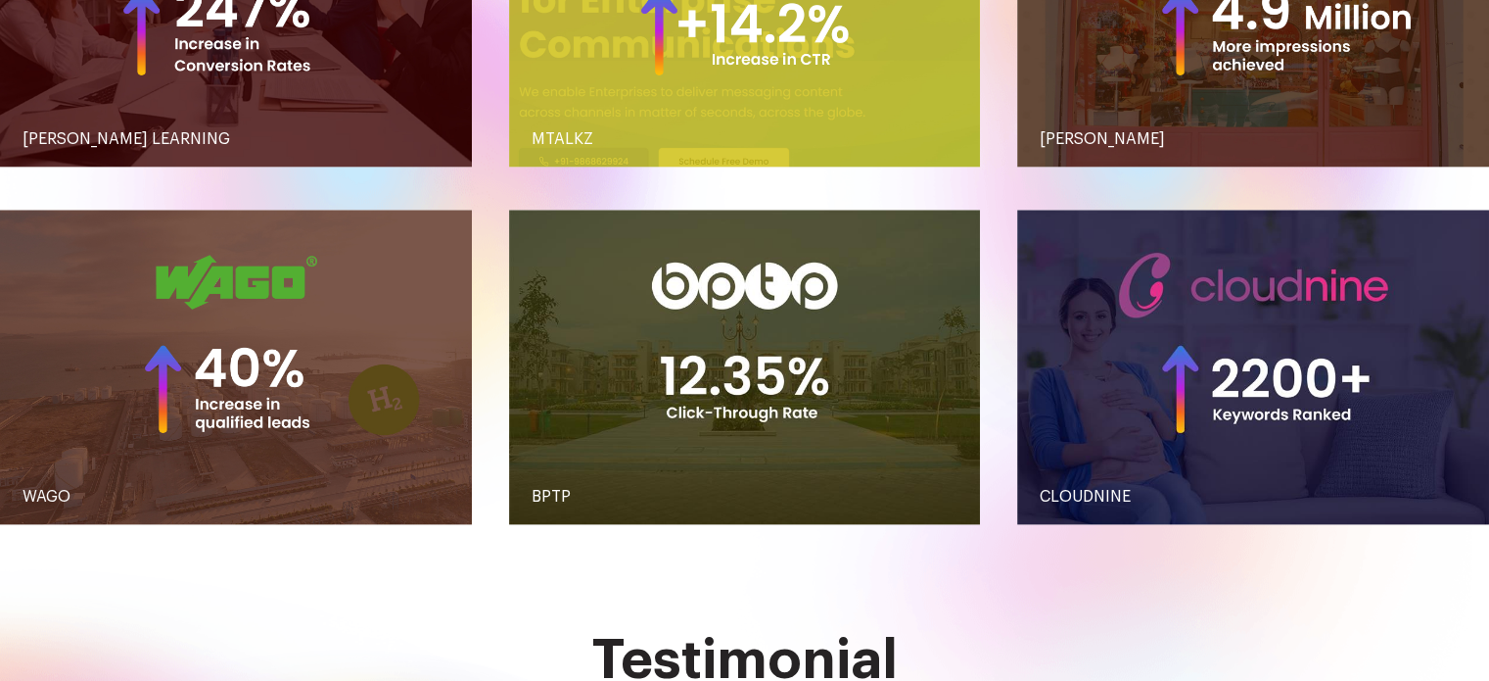
scroll to position [2161, 0]
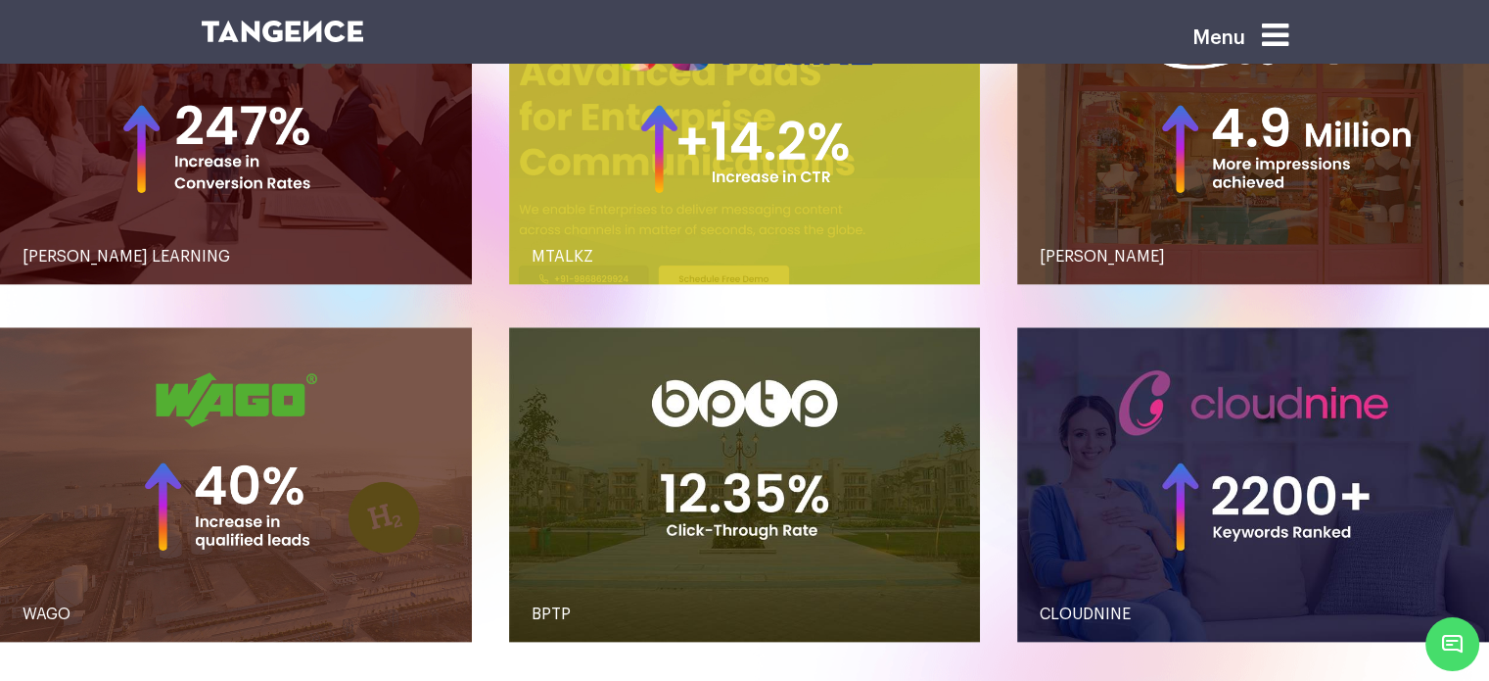
scroll to position [2127, 0]
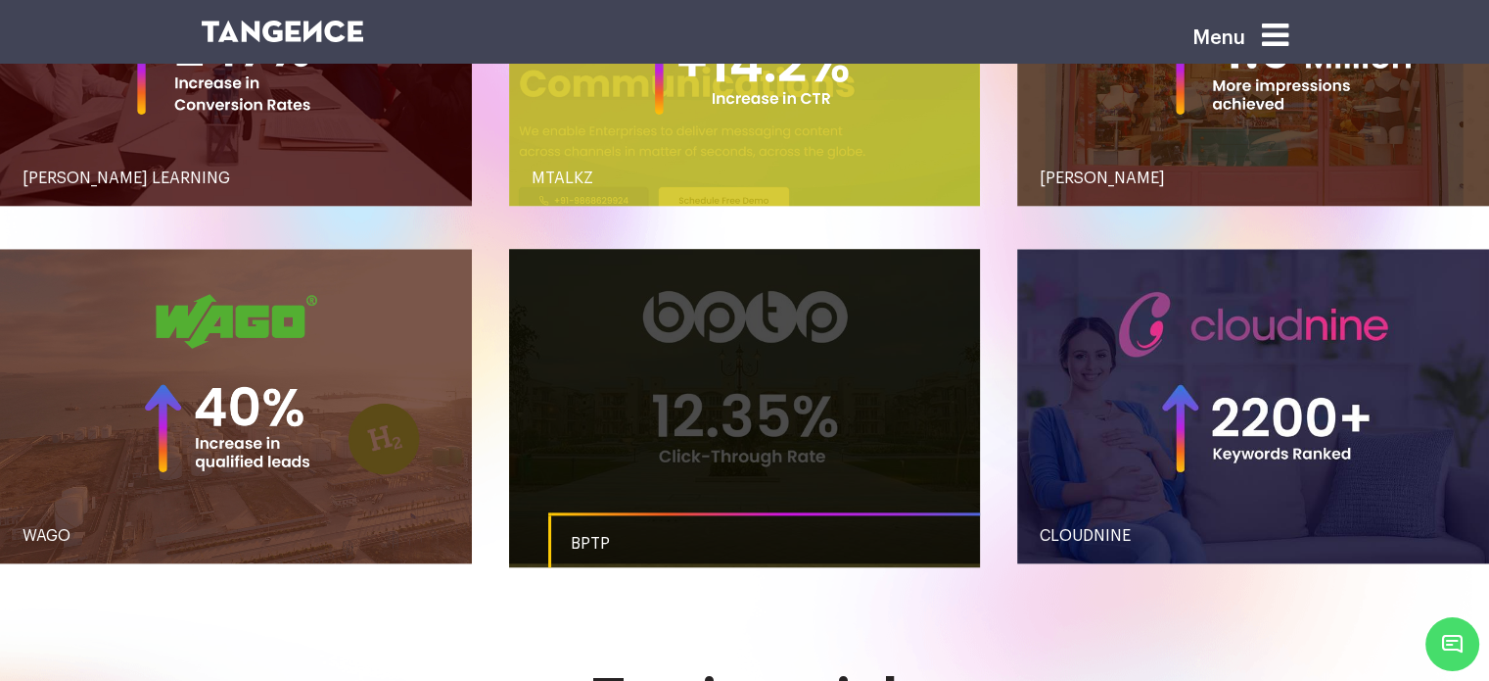
click at [668, 402] on link "button" at bounding box center [745, 406] width 472 height 314
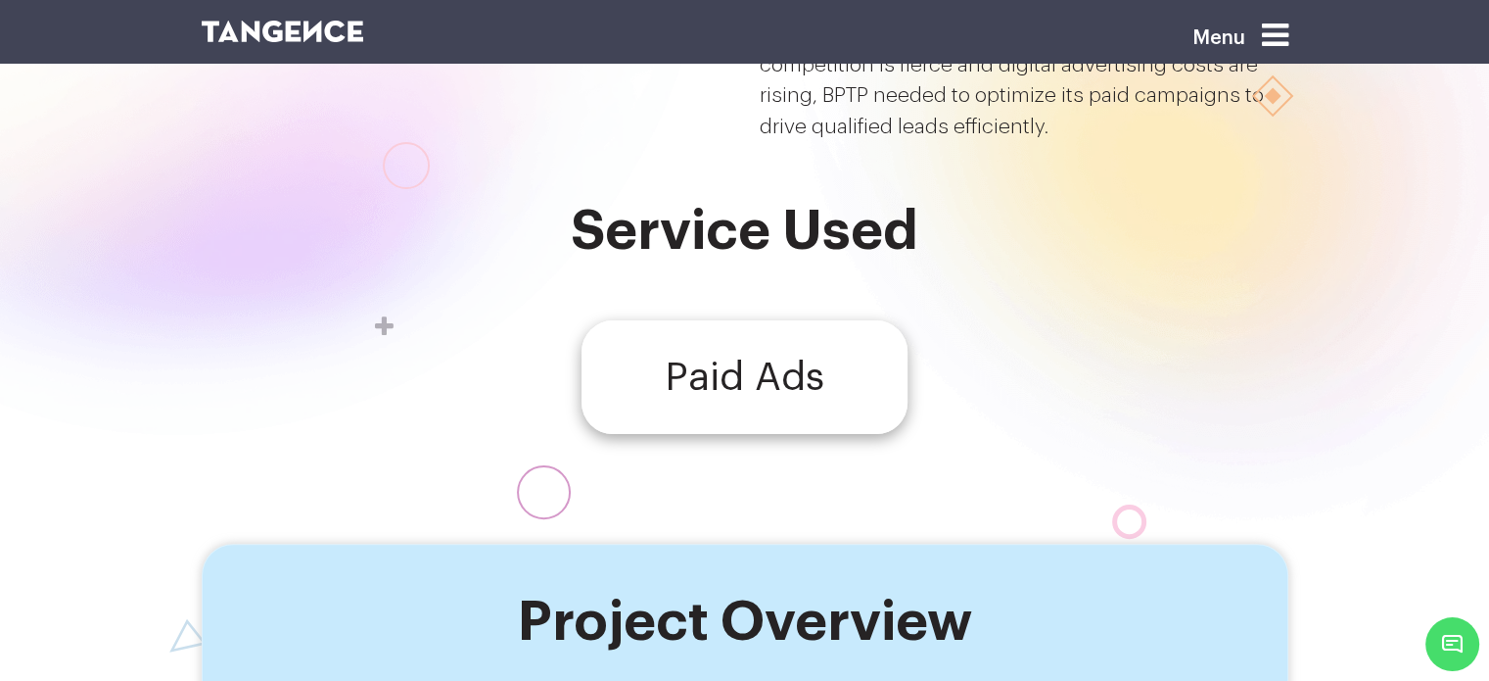
scroll to position [419, 0]
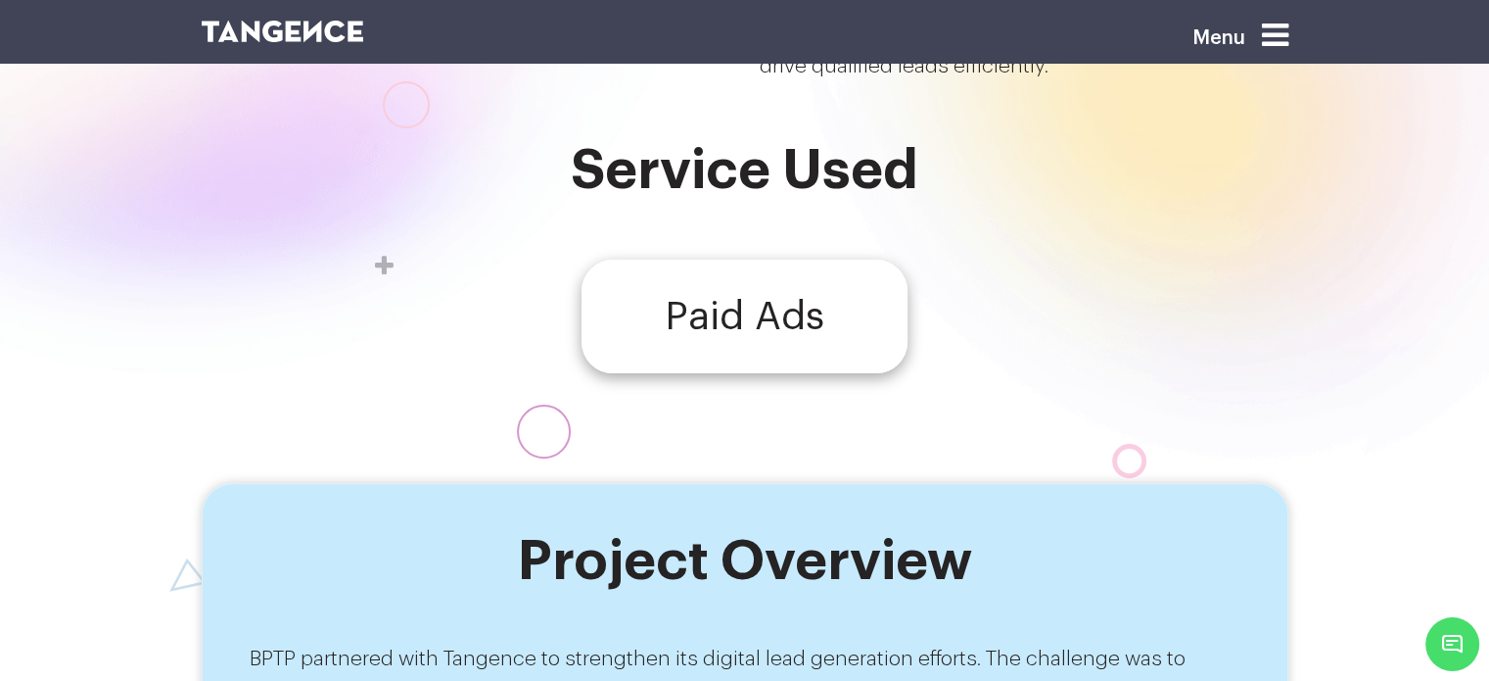
scroll to position [419, 0]
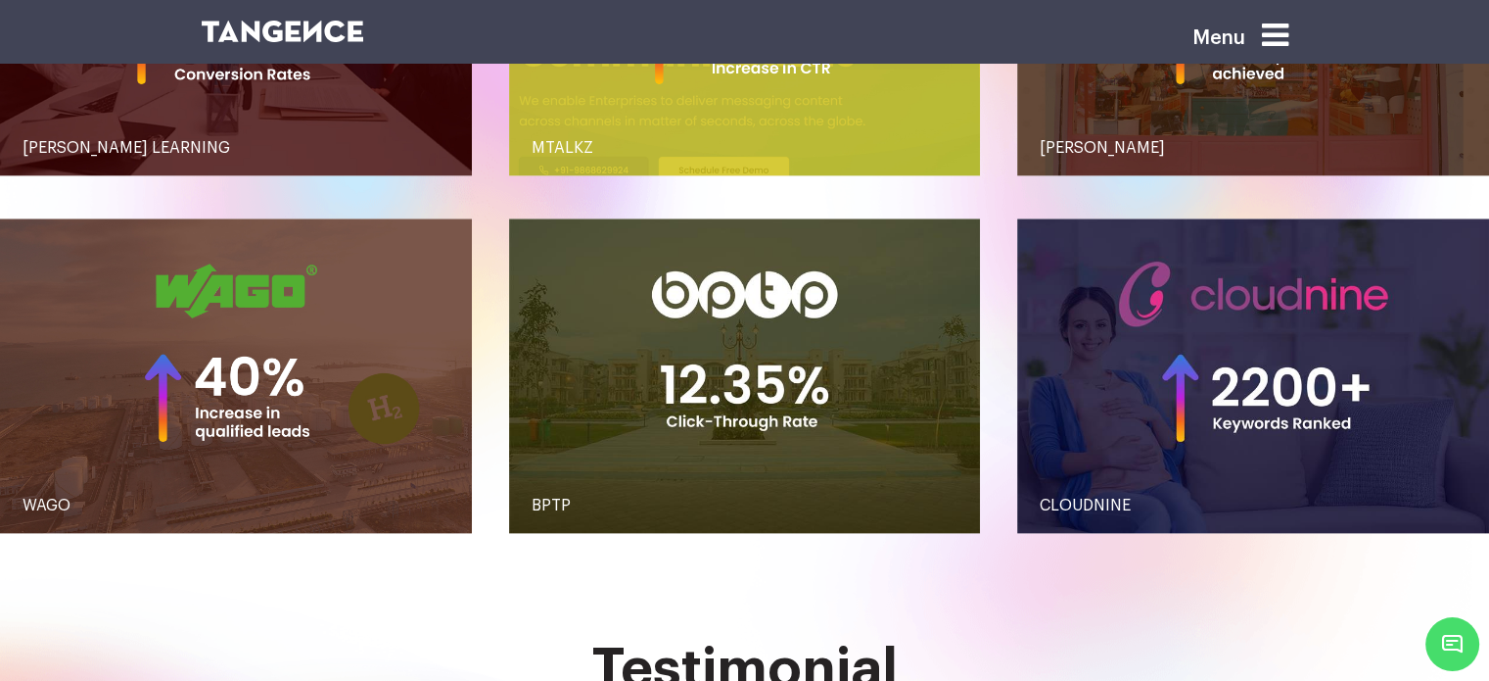
scroll to position [2162, 0]
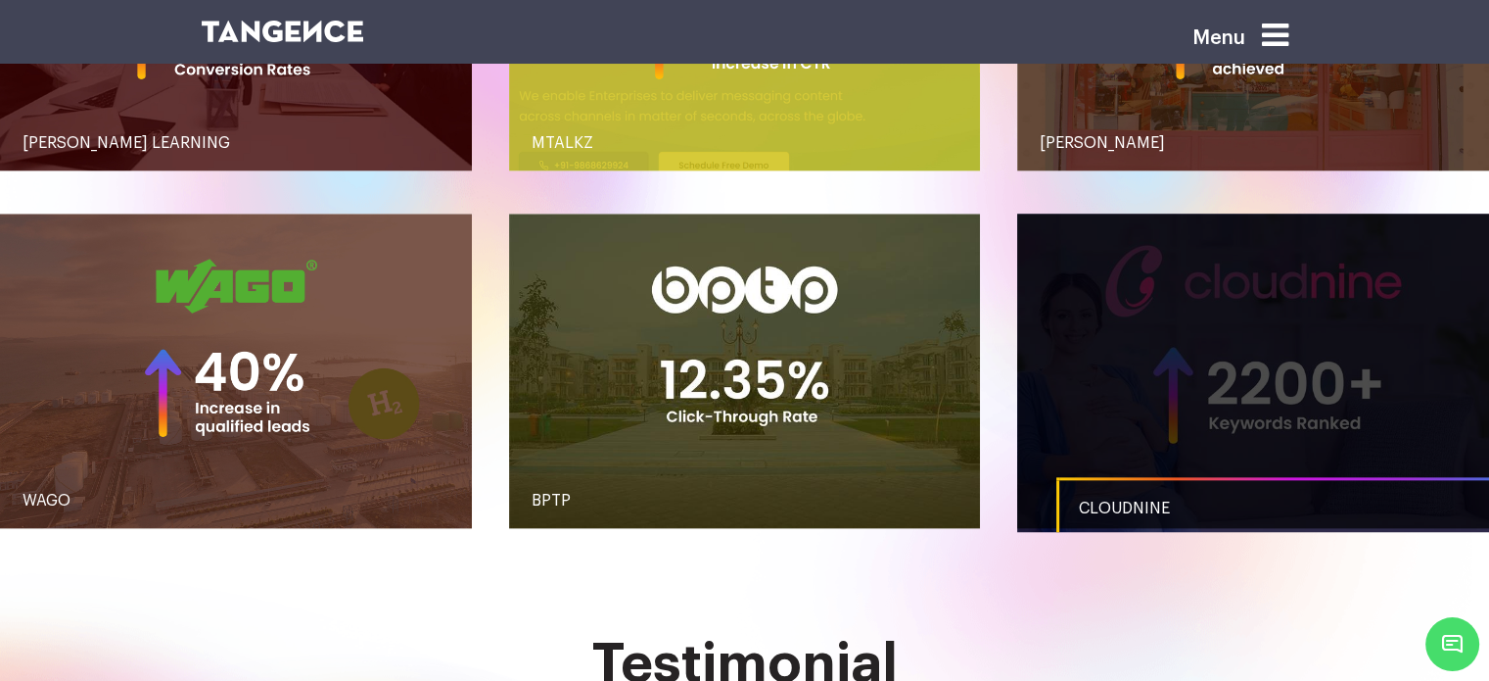
click at [1207, 415] on link "button" at bounding box center [1253, 370] width 472 height 314
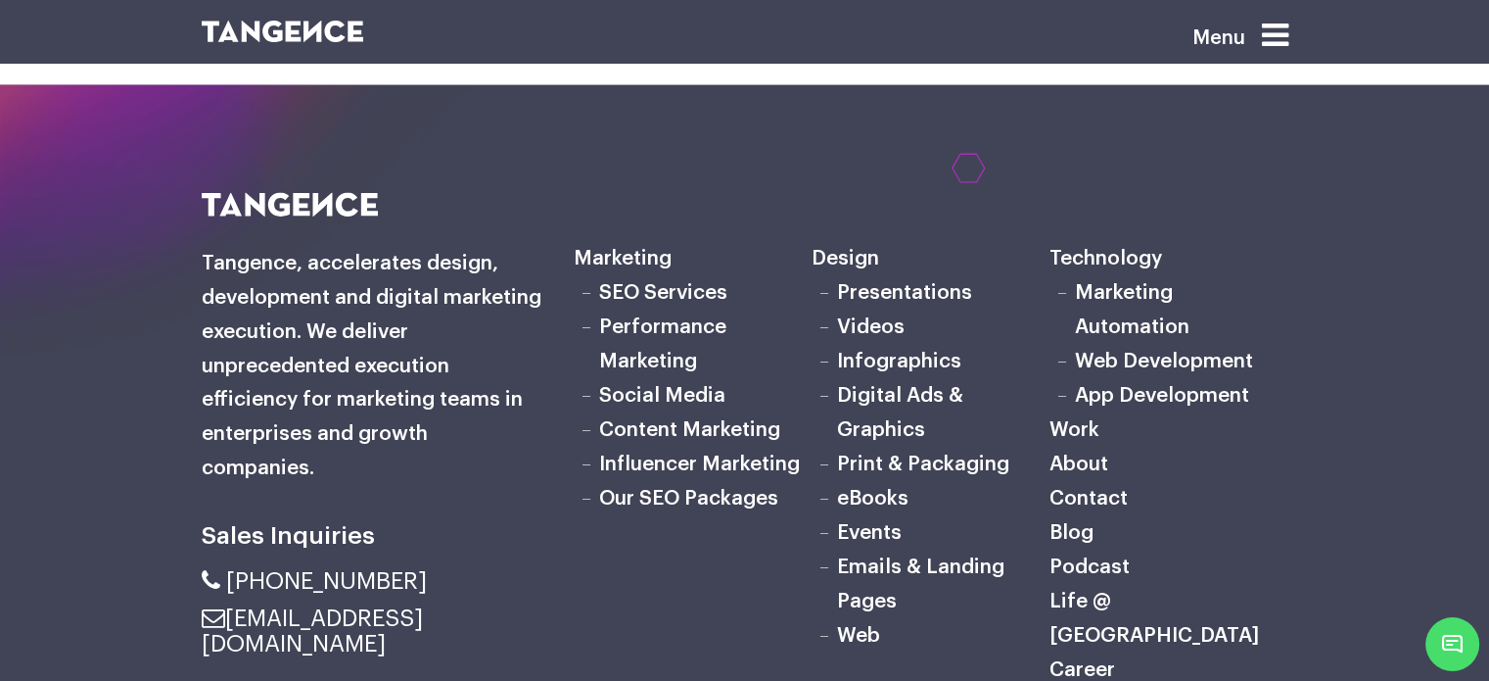
scroll to position [4202, 0]
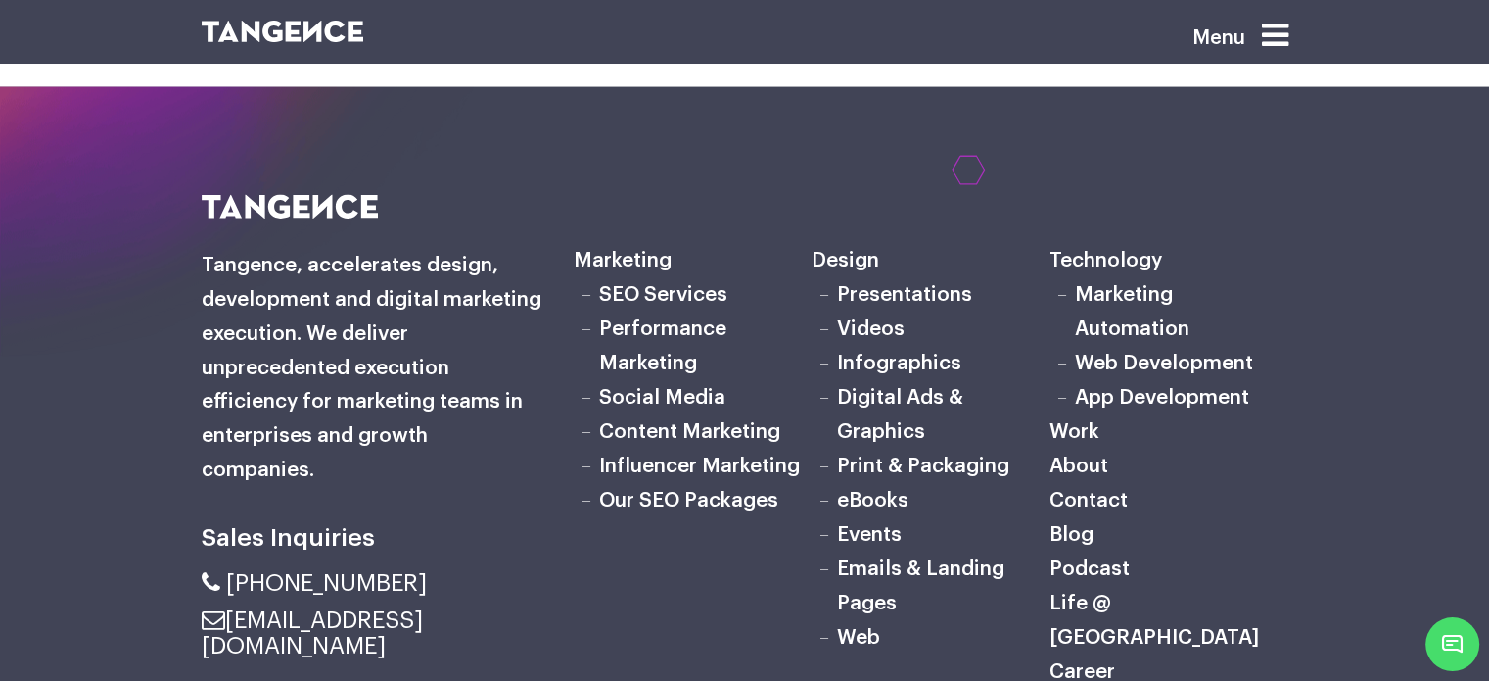
click at [674, 284] on link "SEO Services" at bounding box center [663, 294] width 128 height 21
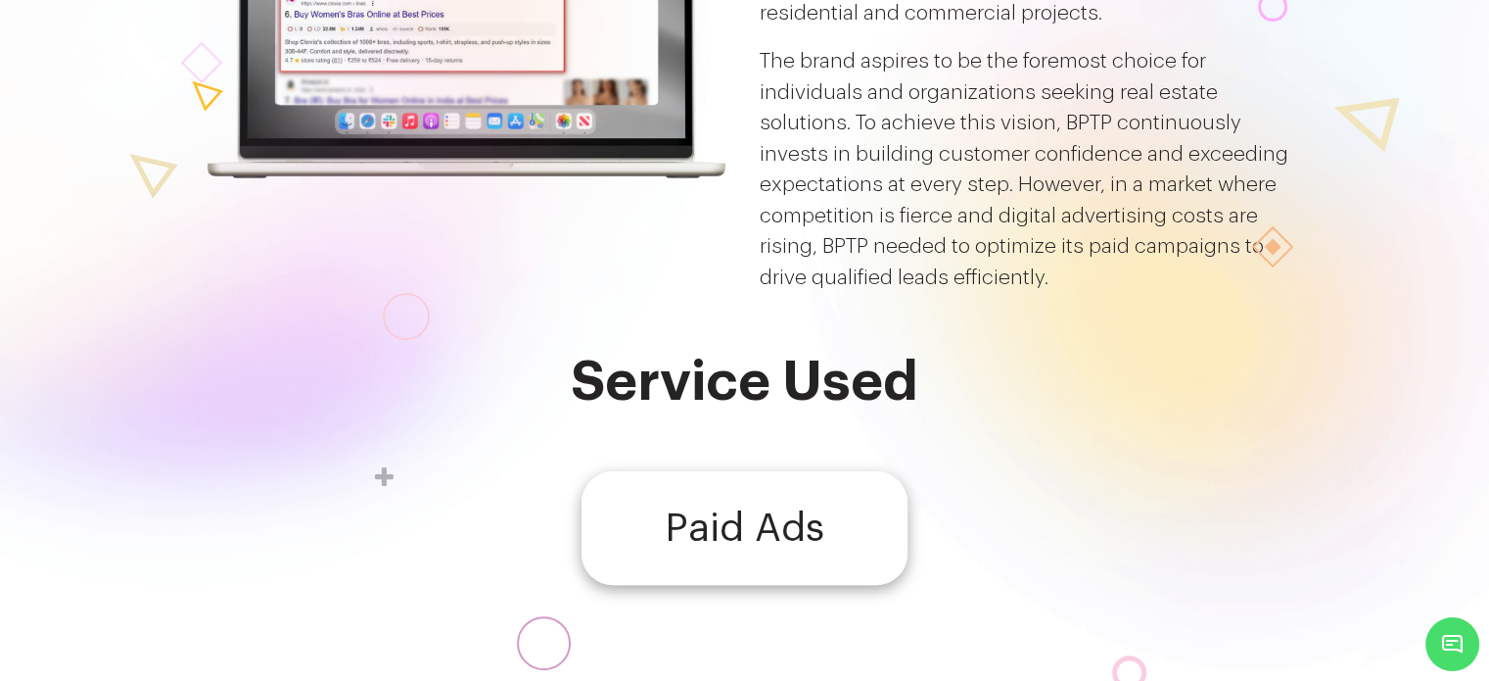
scroll to position [479, 0]
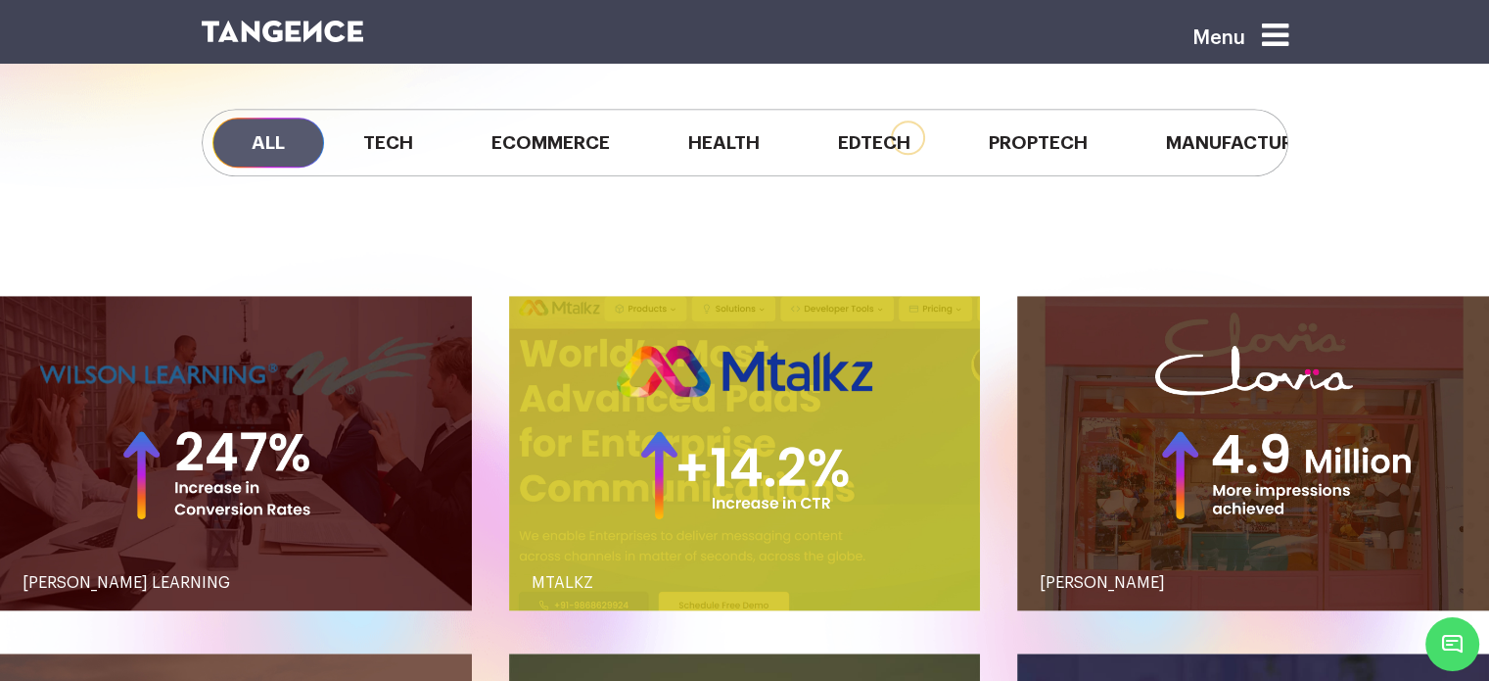
scroll to position [1726, 0]
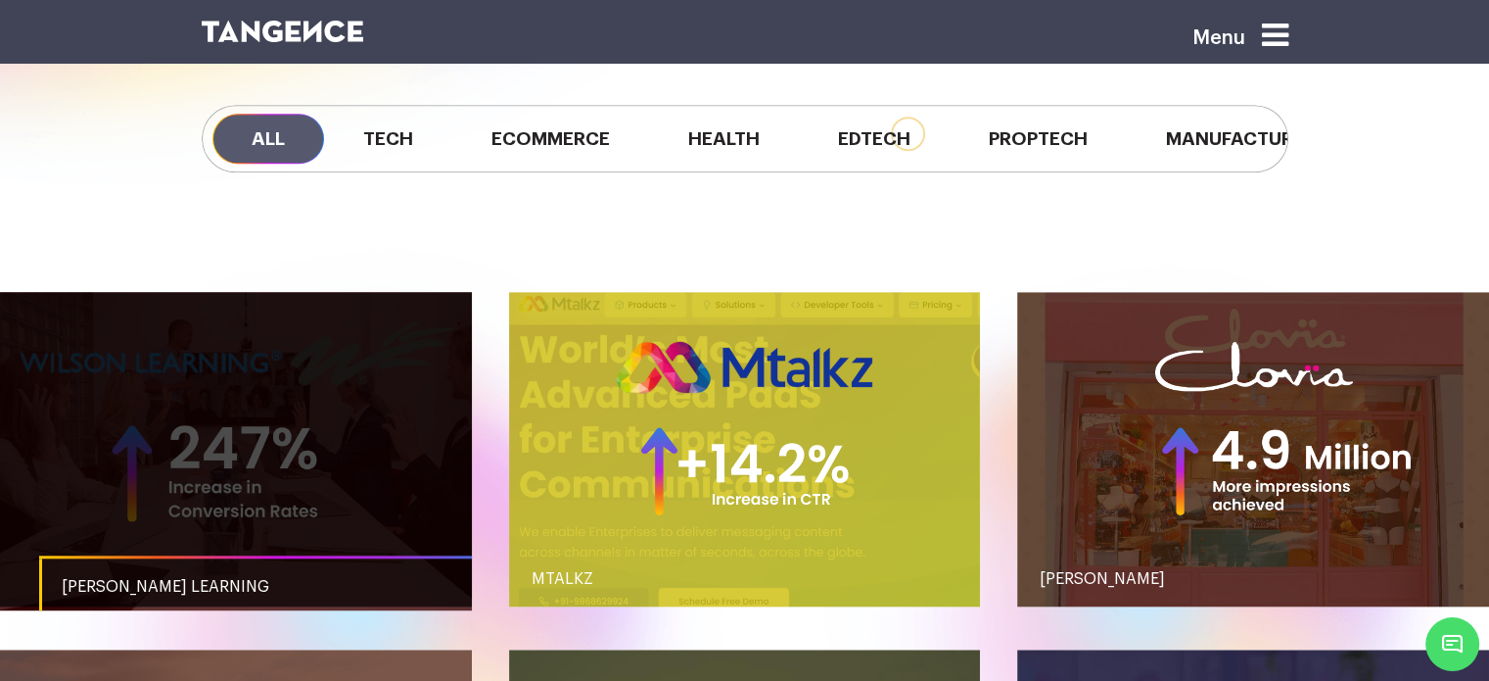
click at [172, 472] on link "button" at bounding box center [236, 449] width 472 height 314
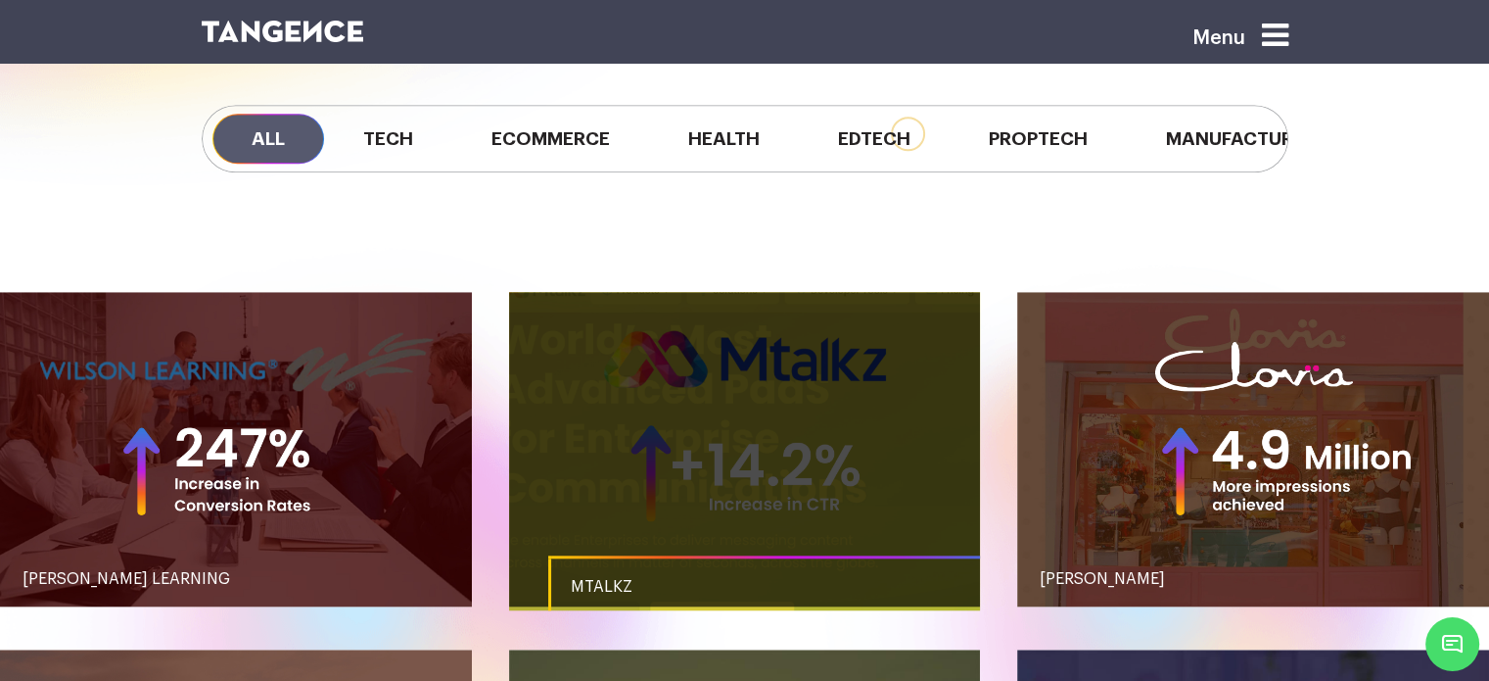
click at [727, 512] on link "button" at bounding box center [745, 449] width 472 height 314
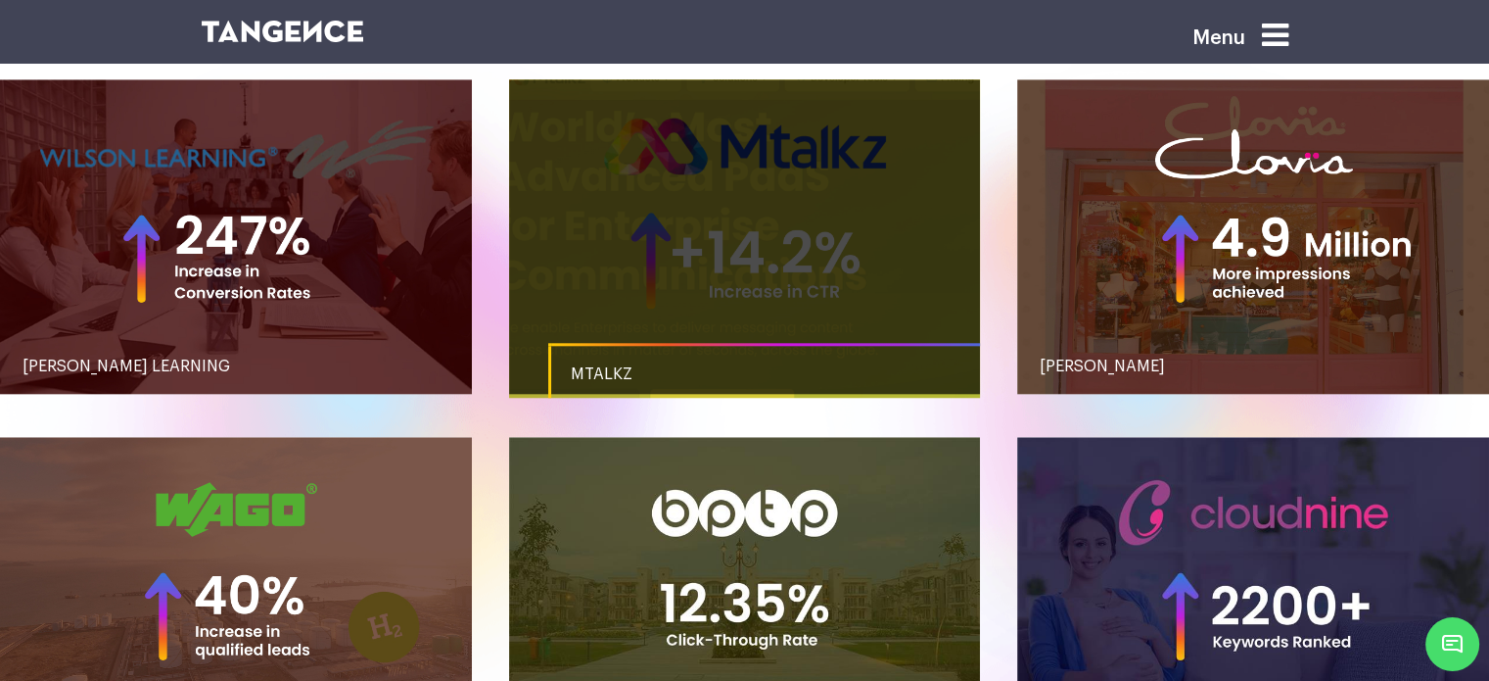
scroll to position [1942, 0]
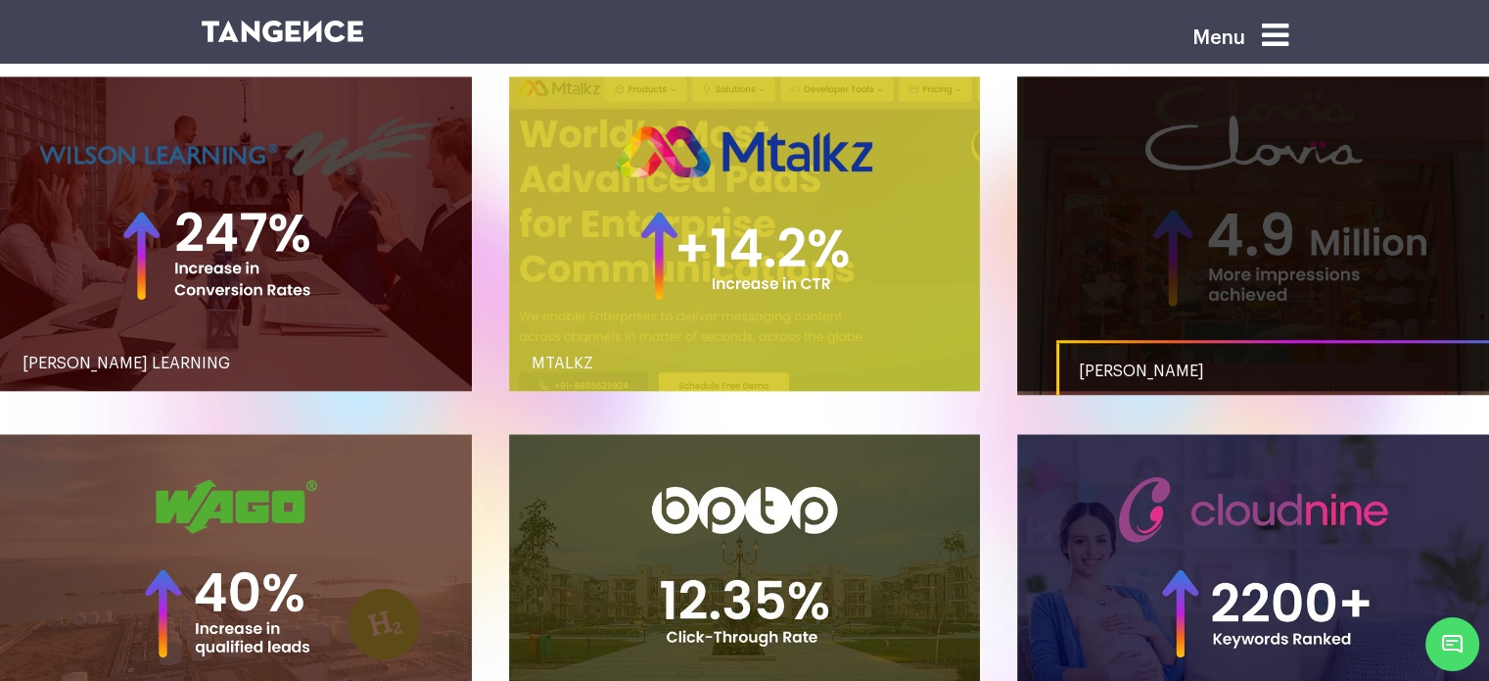
click at [1189, 277] on link "button" at bounding box center [1253, 233] width 472 height 314
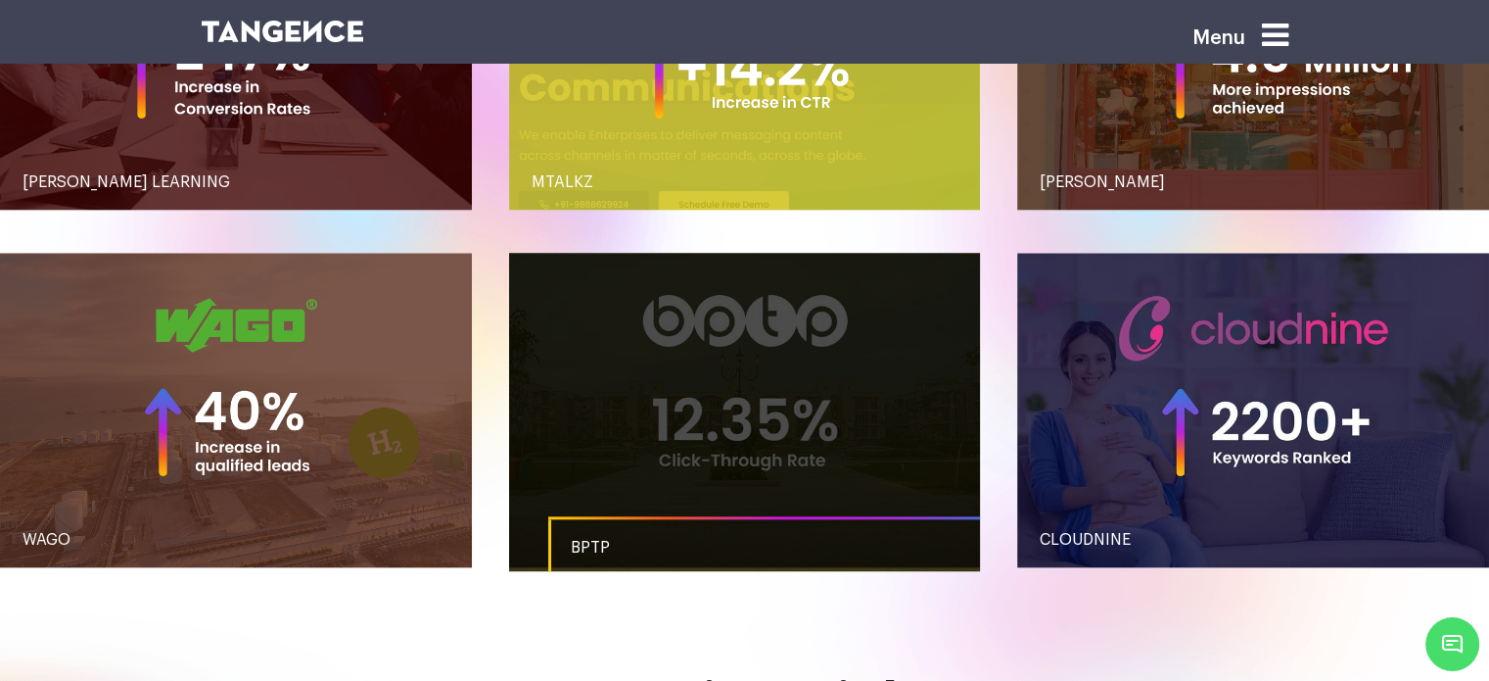
scroll to position [2143, 0]
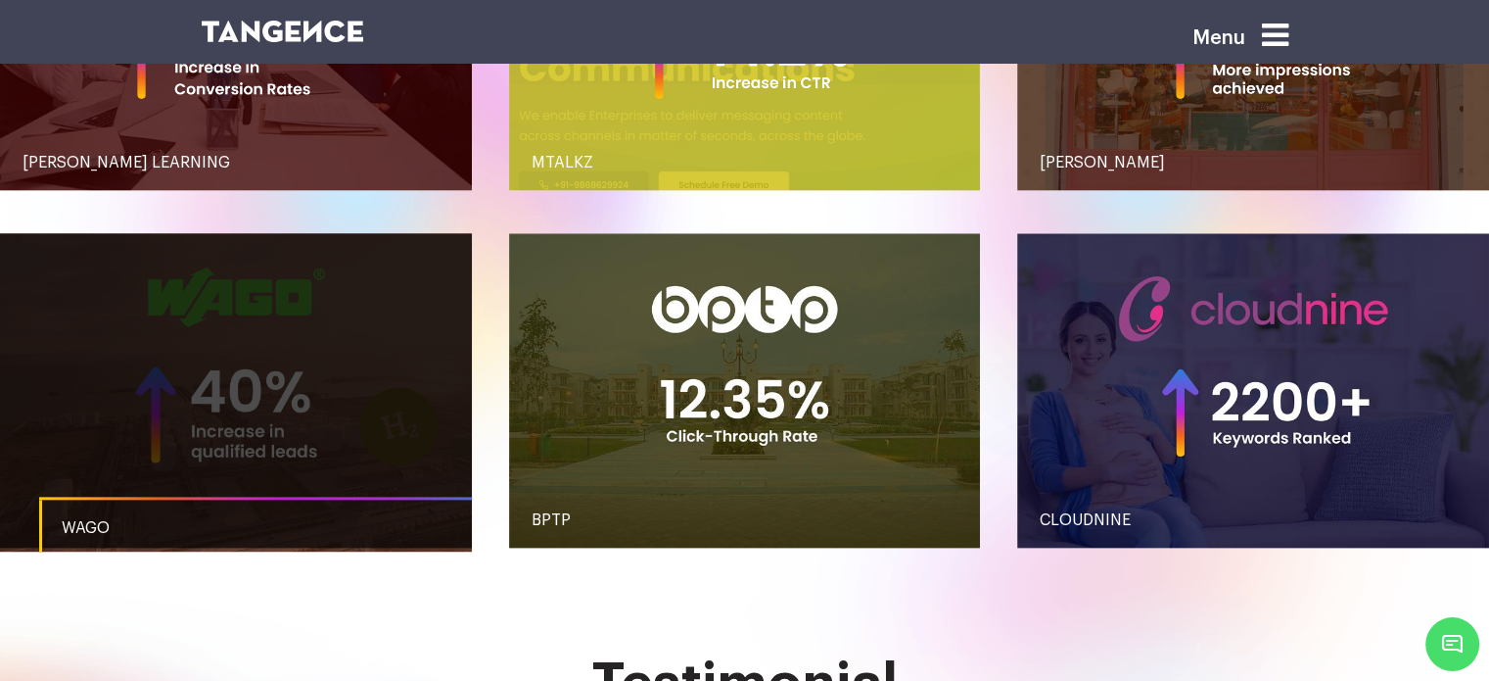
click at [233, 373] on link "button" at bounding box center [236, 390] width 472 height 314
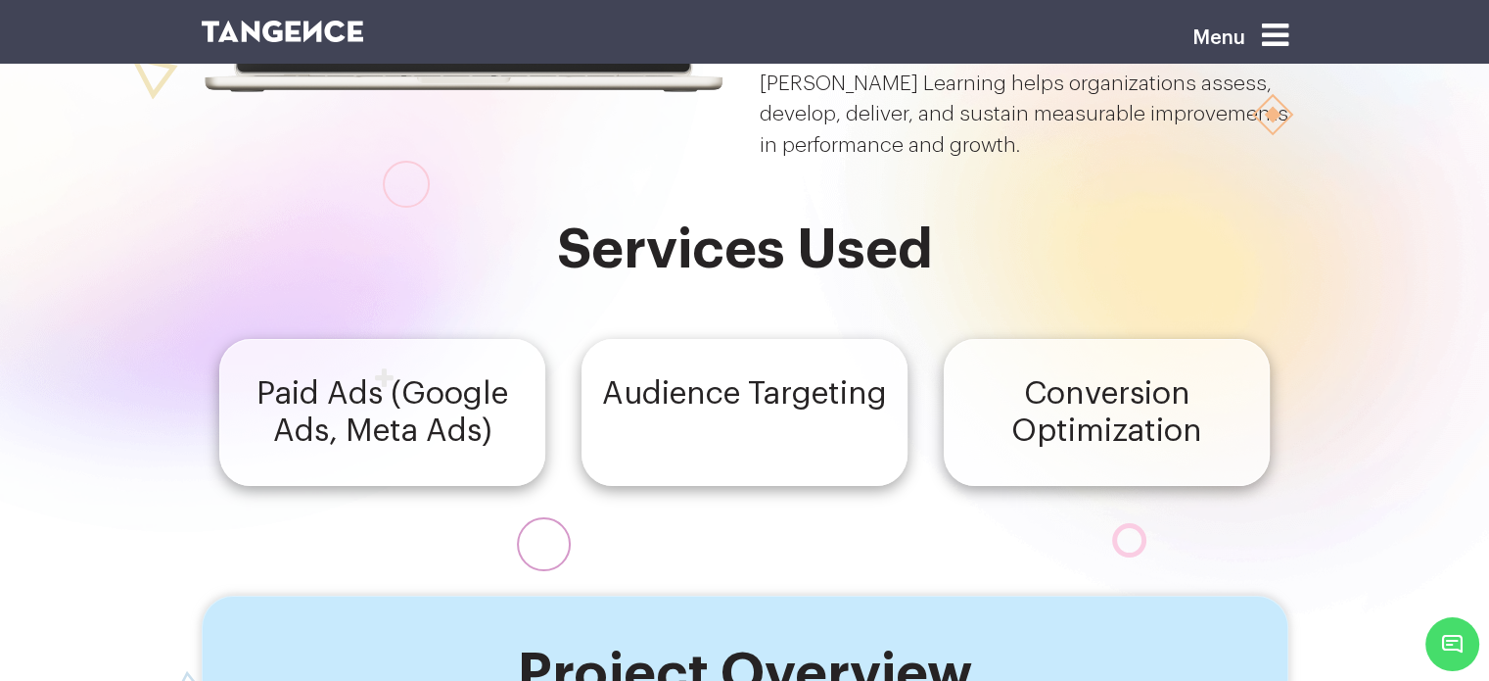
scroll to position [323, 0]
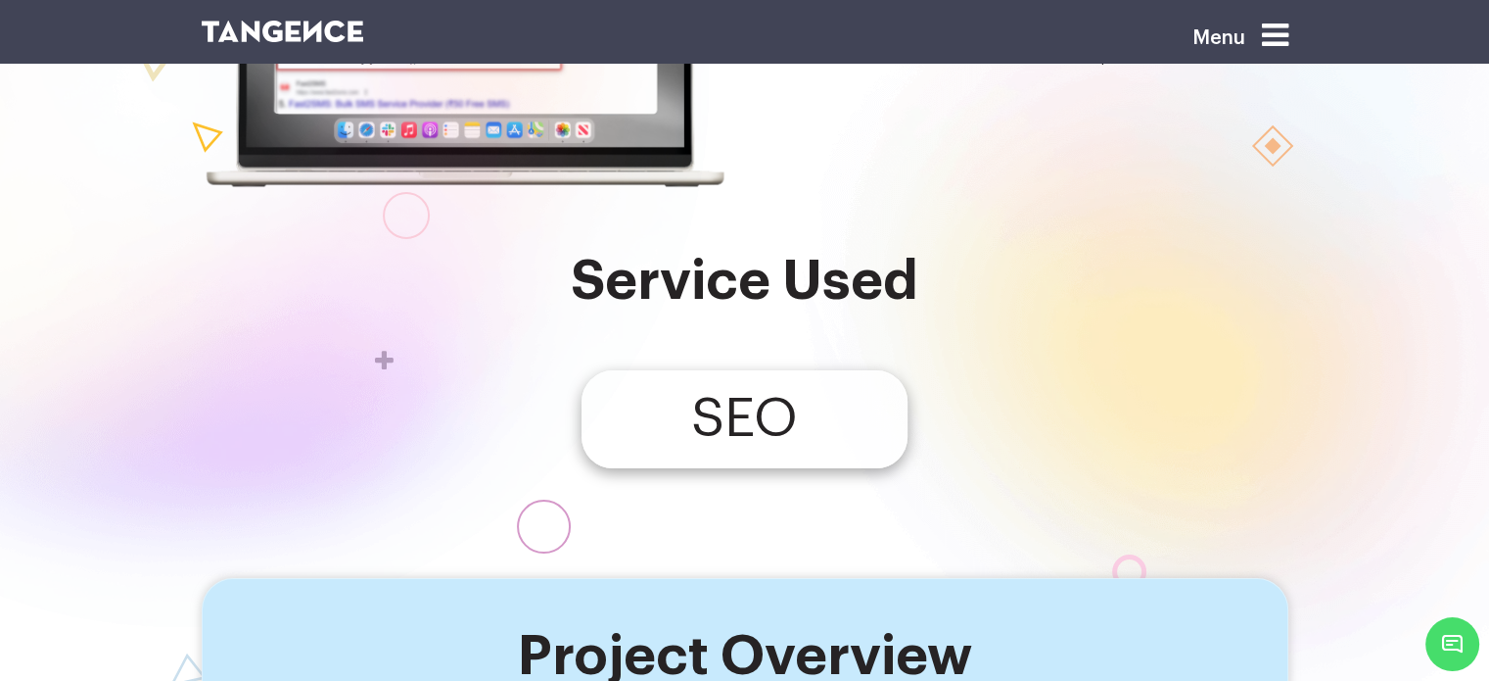
scroll to position [227, 0]
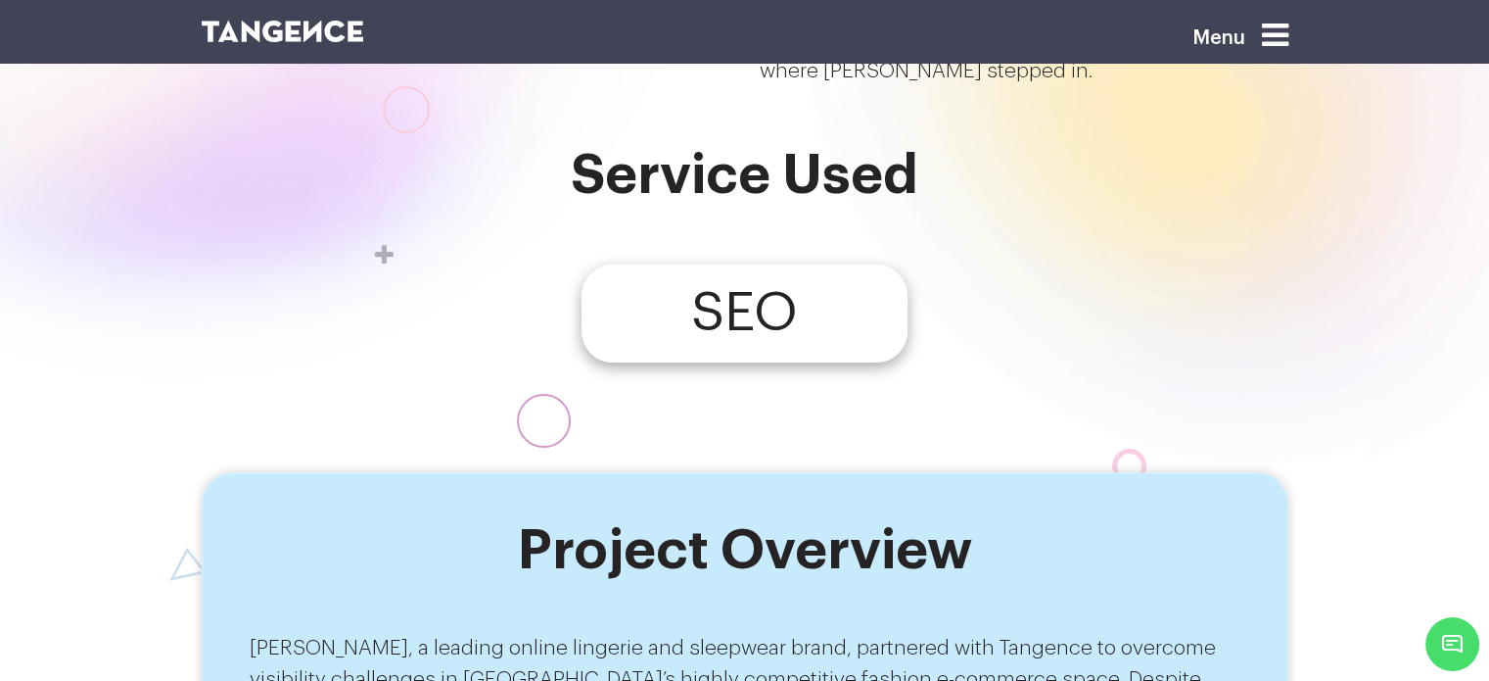
scroll to position [476, 0]
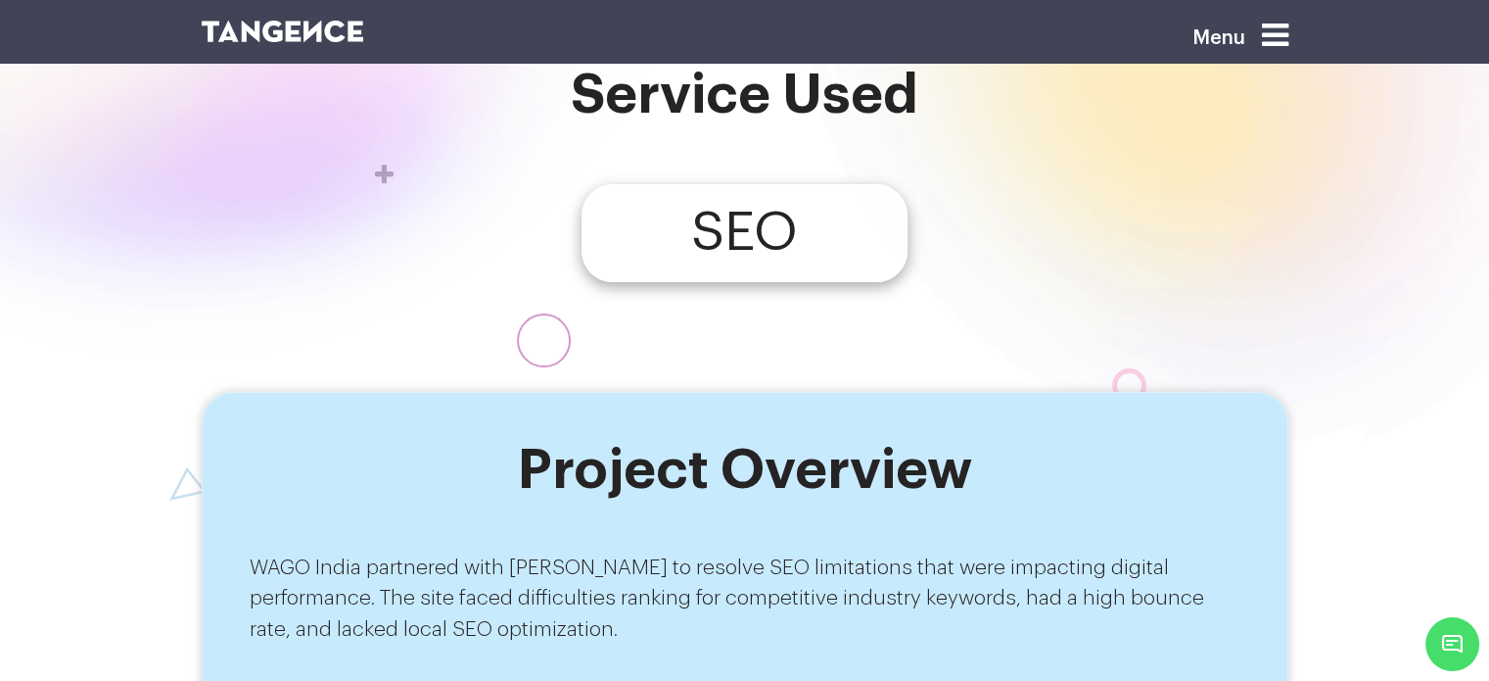
scroll to position [509, 0]
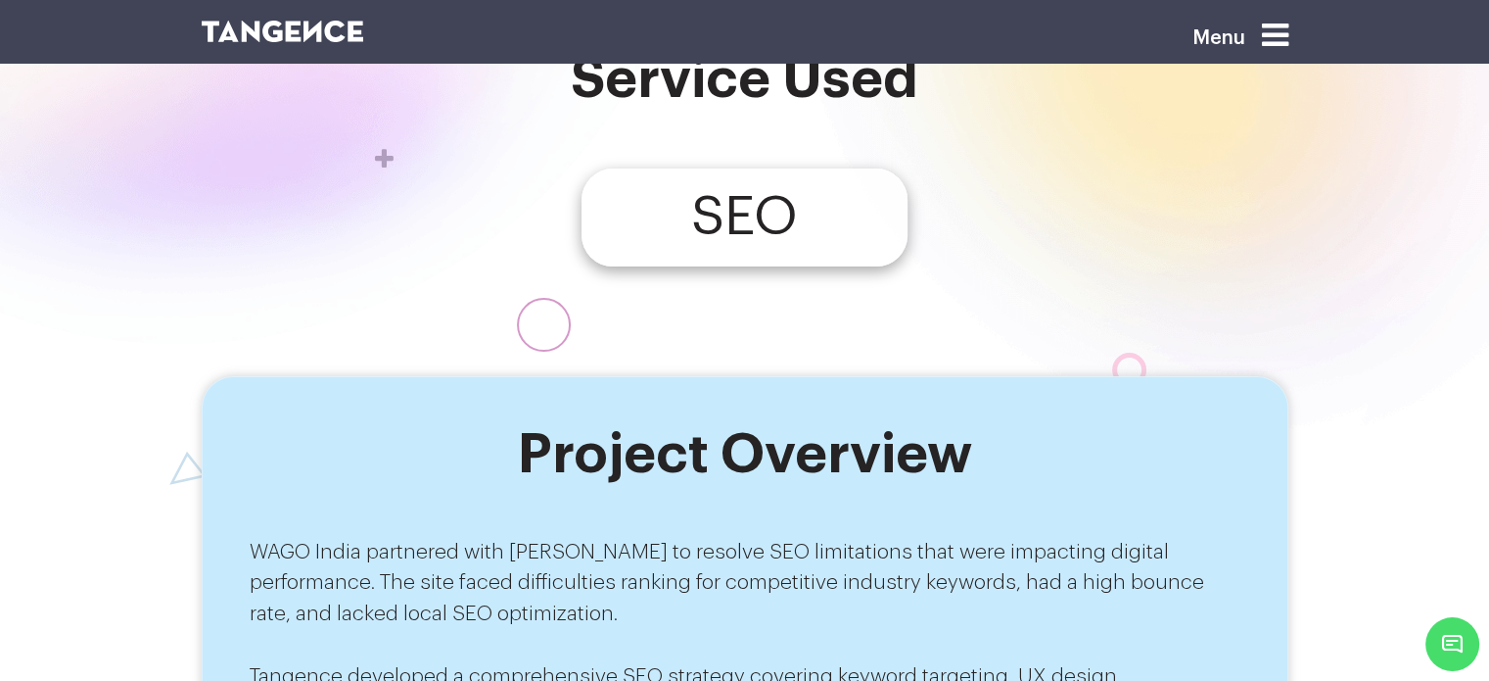
drag, startPoint x: 663, startPoint y: 240, endPoint x: 529, endPoint y: 251, distance: 134.6
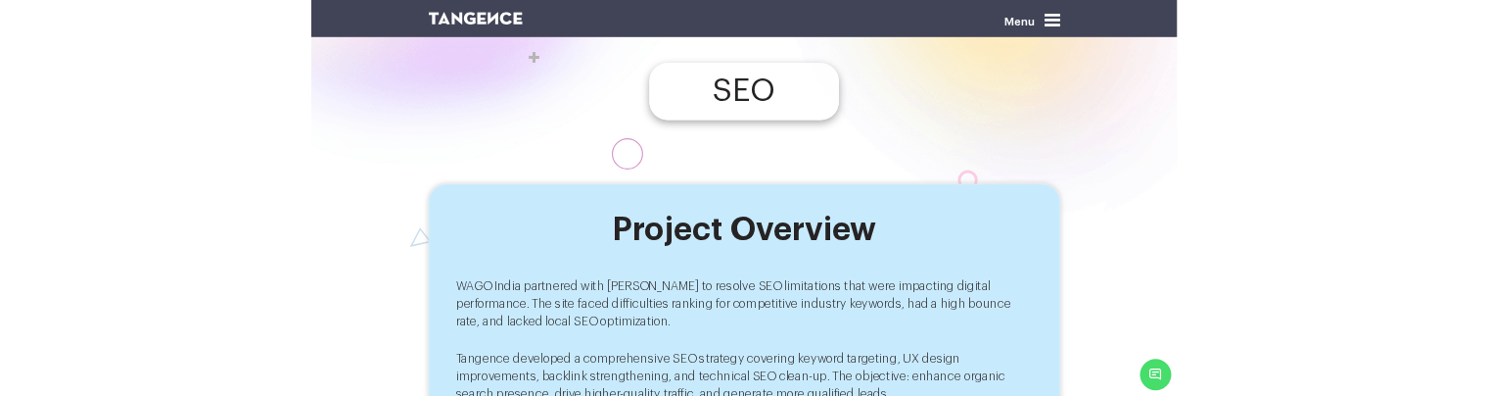
scroll to position [509, 0]
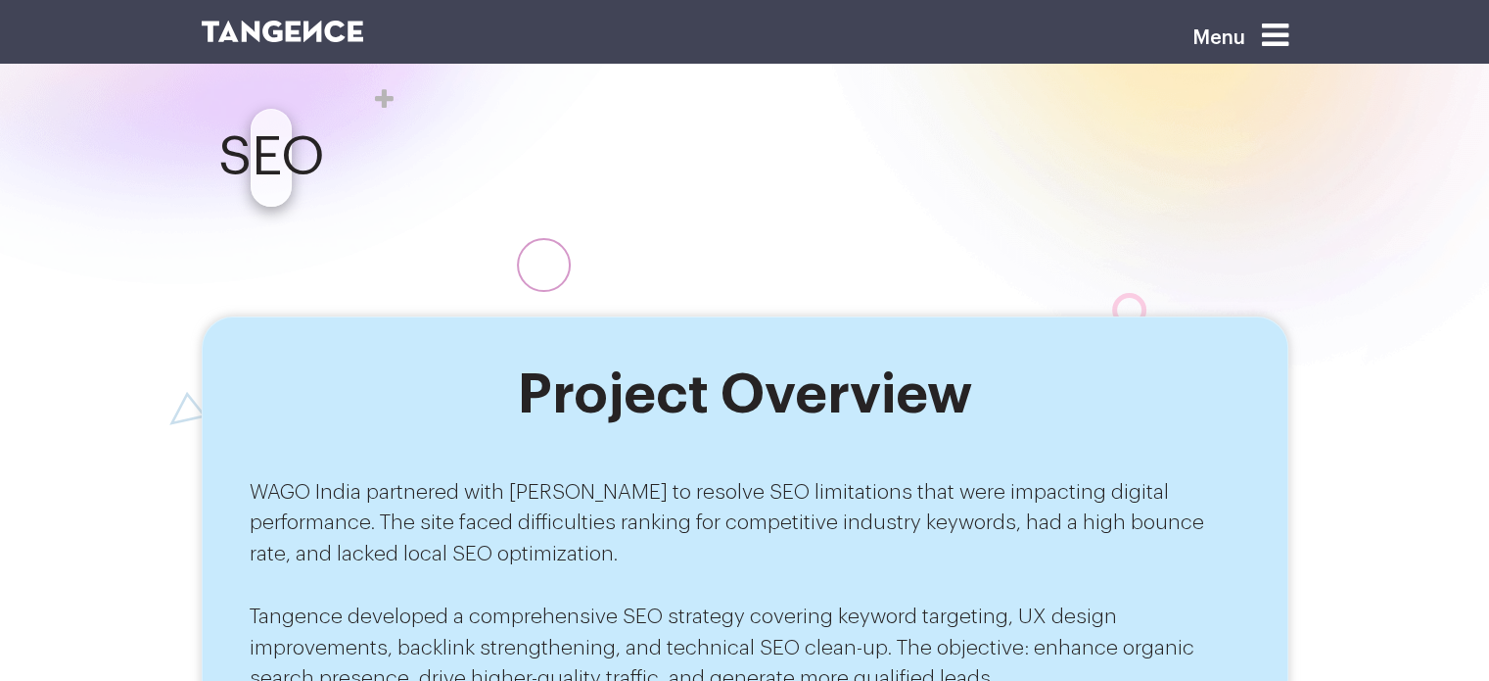
scroll to position [509, 0]
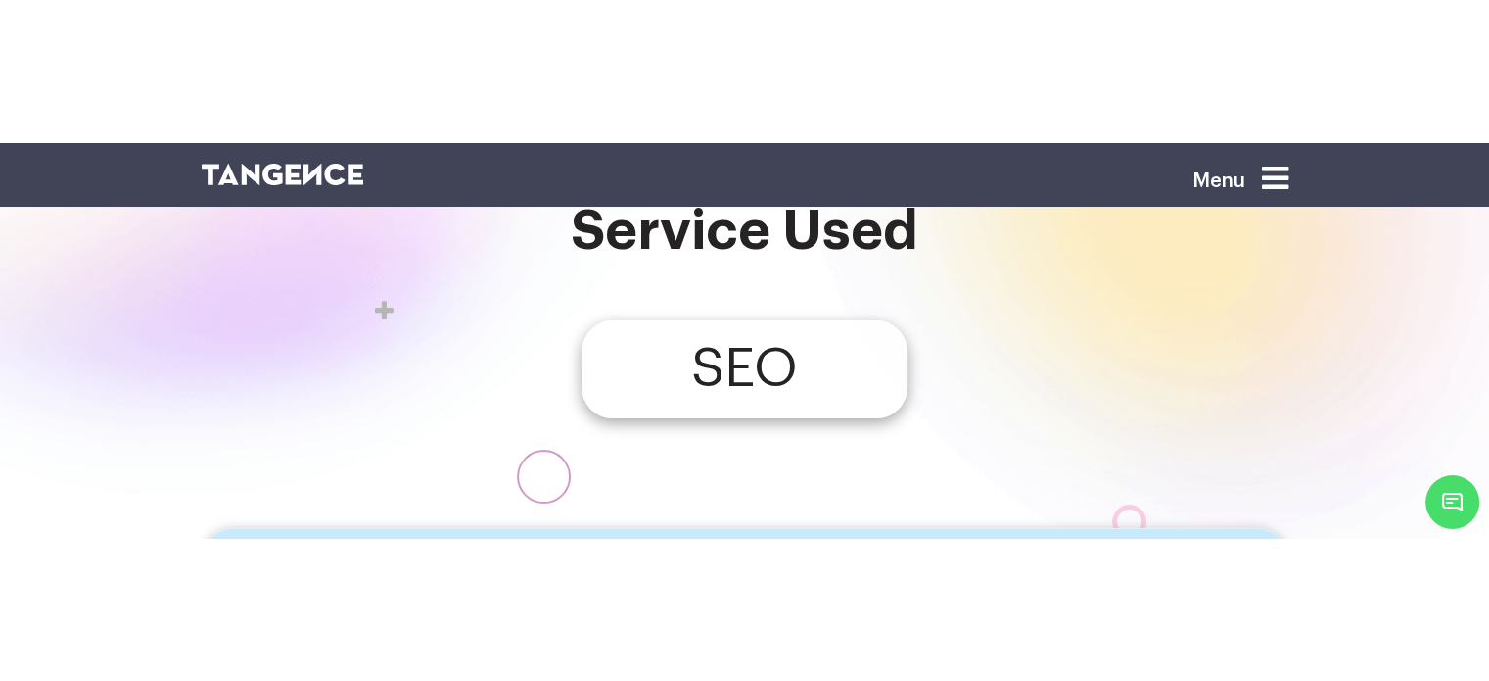
scroll to position [501, 0]
